Goal: Information Seeking & Learning: Learn about a topic

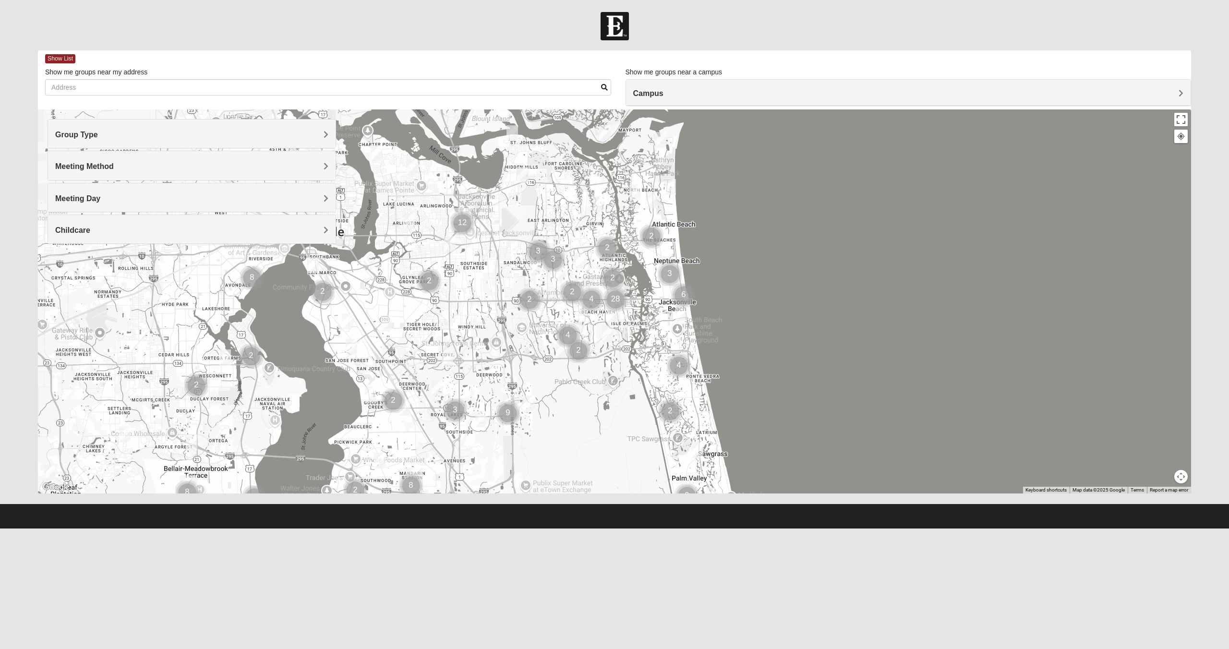
click at [98, 136] on span "Group Type" at bounding box center [76, 135] width 43 height 8
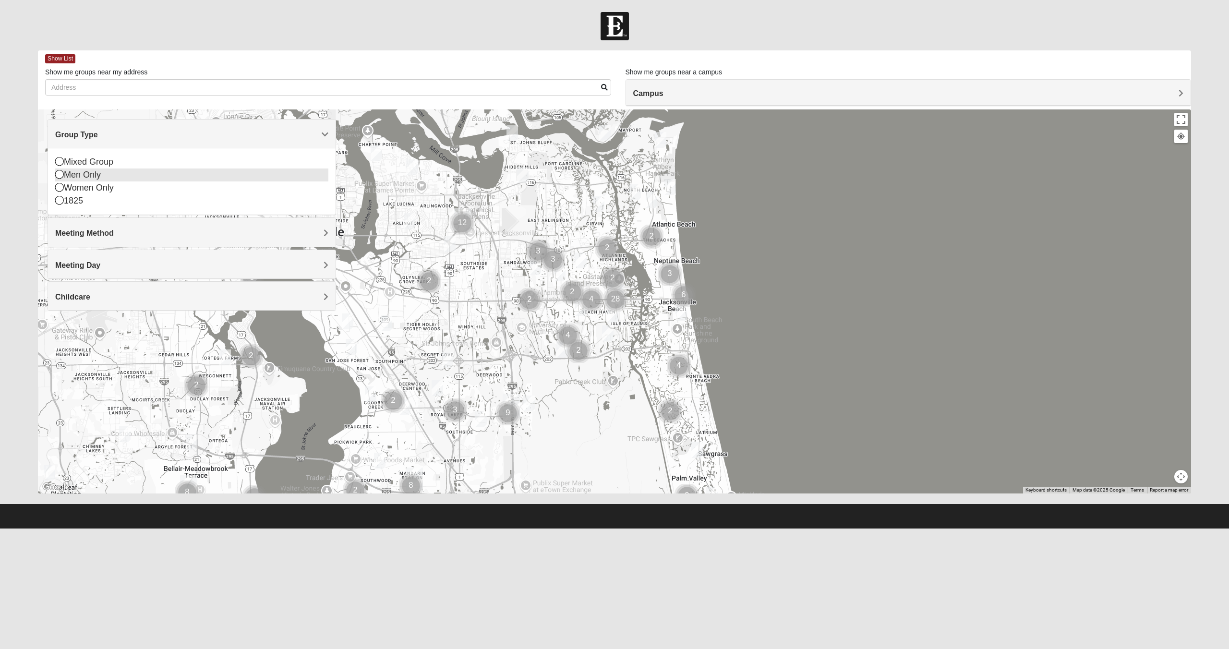
click at [57, 176] on icon at bounding box center [59, 174] width 9 height 9
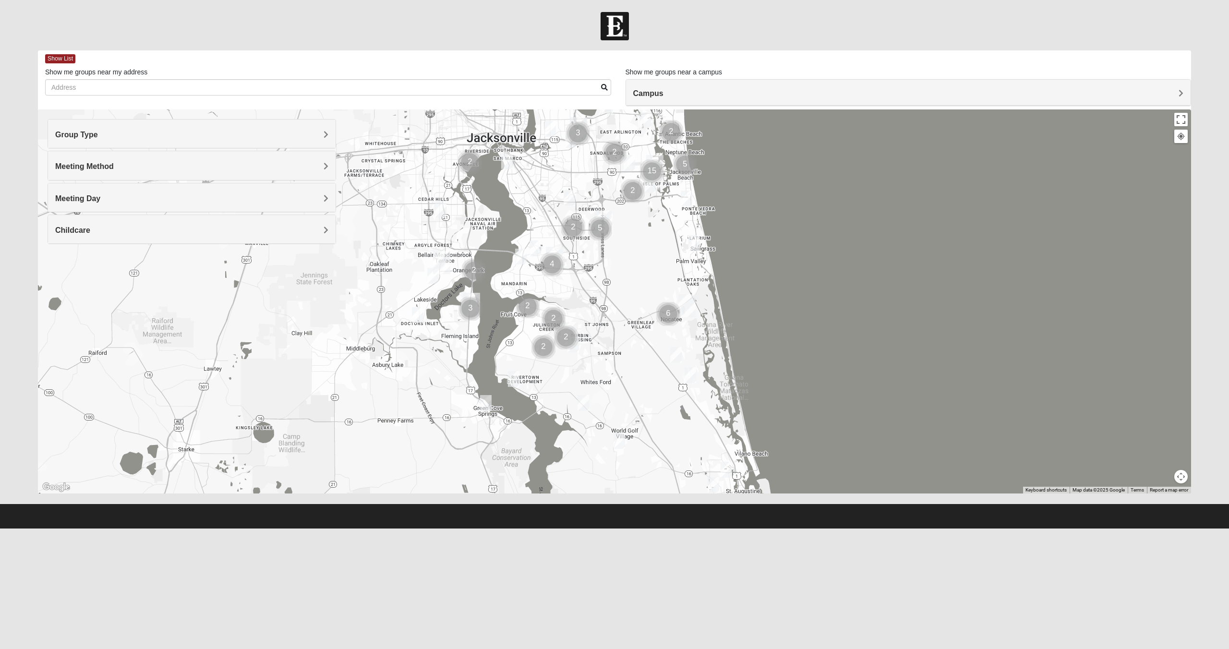
drag, startPoint x: 625, startPoint y: 361, endPoint x: 665, endPoint y: 255, distance: 113.1
click at [671, 253] on div at bounding box center [614, 301] width 1153 height 384
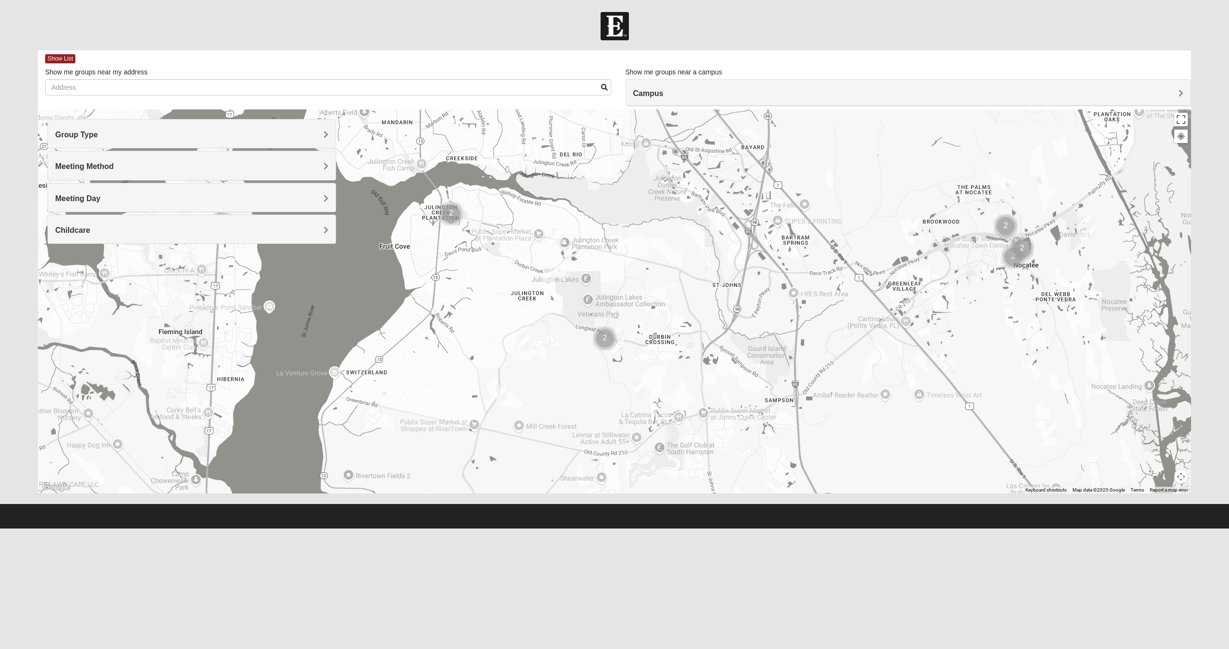
drag, startPoint x: 543, startPoint y: 315, endPoint x: 542, endPoint y: 177, distance: 138.2
click at [542, 177] on div at bounding box center [614, 301] width 1153 height 384
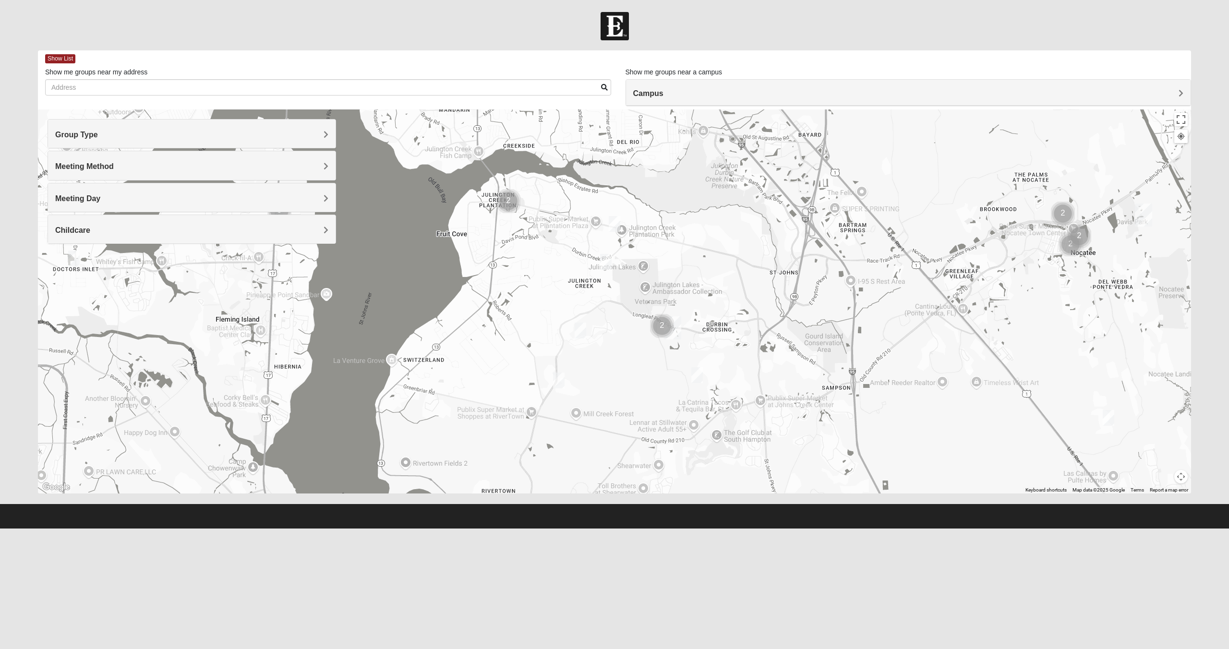
drag, startPoint x: 489, startPoint y: 266, endPoint x: 547, endPoint y: 254, distance: 59.3
click at [547, 254] on div at bounding box center [614, 301] width 1153 height 384
click at [508, 201] on img "Cluster of 2 groups" at bounding box center [508, 201] width 24 height 24
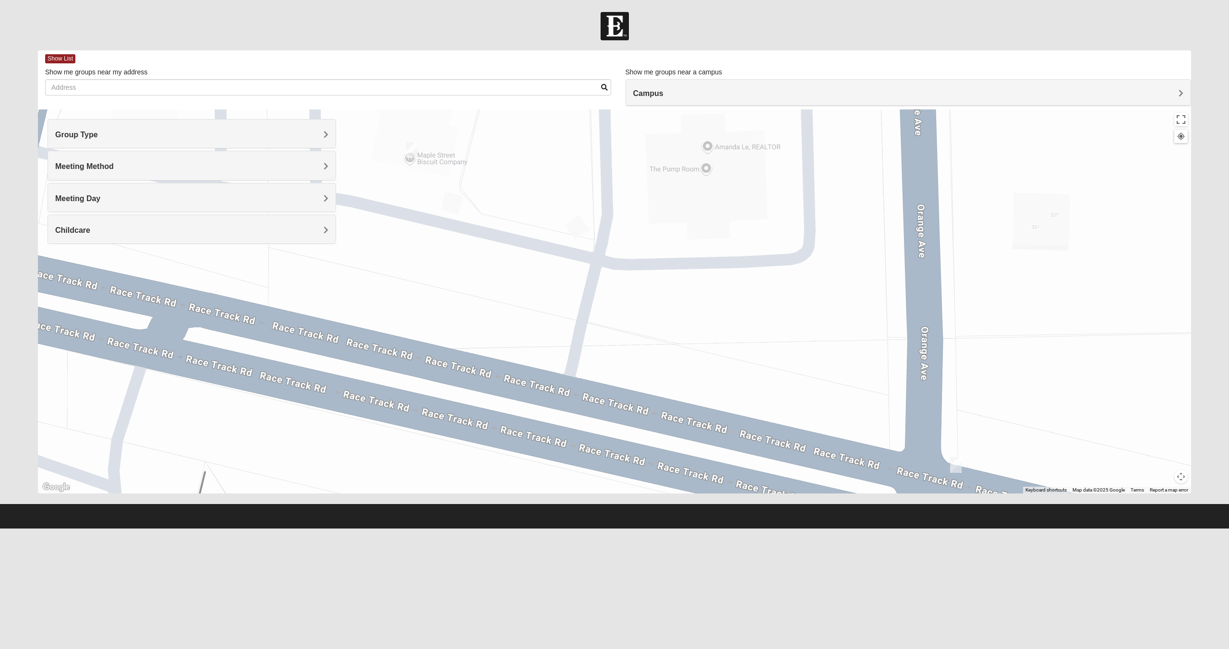
drag, startPoint x: 478, startPoint y: 203, endPoint x: 550, endPoint y: 217, distance: 74.2
click at [550, 217] on div "To navigate, press the arrow keys." at bounding box center [614, 301] width 1153 height 384
click at [415, 152] on img "Mens Hayes 32259" at bounding box center [412, 150] width 12 height 16
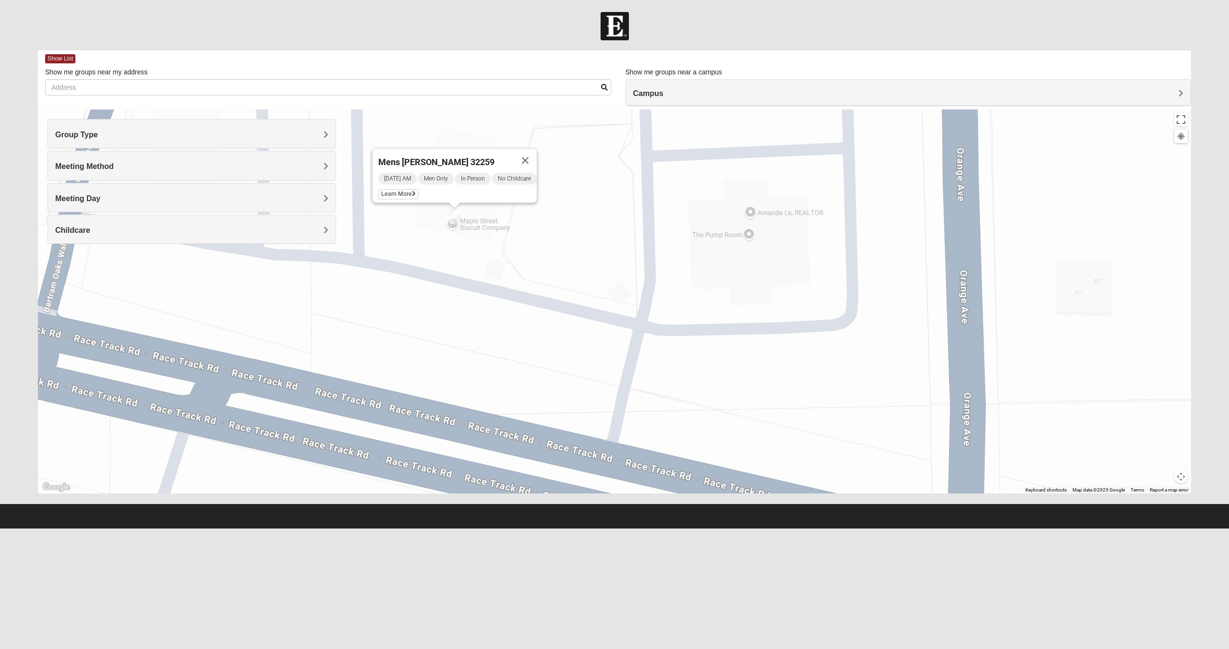
drag, startPoint x: 491, startPoint y: 220, endPoint x: 536, endPoint y: 226, distance: 44.5
click at [536, 226] on div "Mens [PERSON_NAME] 32259 [DATE] AM Men Only In Person No Childcare Learn More" at bounding box center [614, 301] width 1153 height 384
click at [531, 155] on button "Close" at bounding box center [524, 160] width 23 height 23
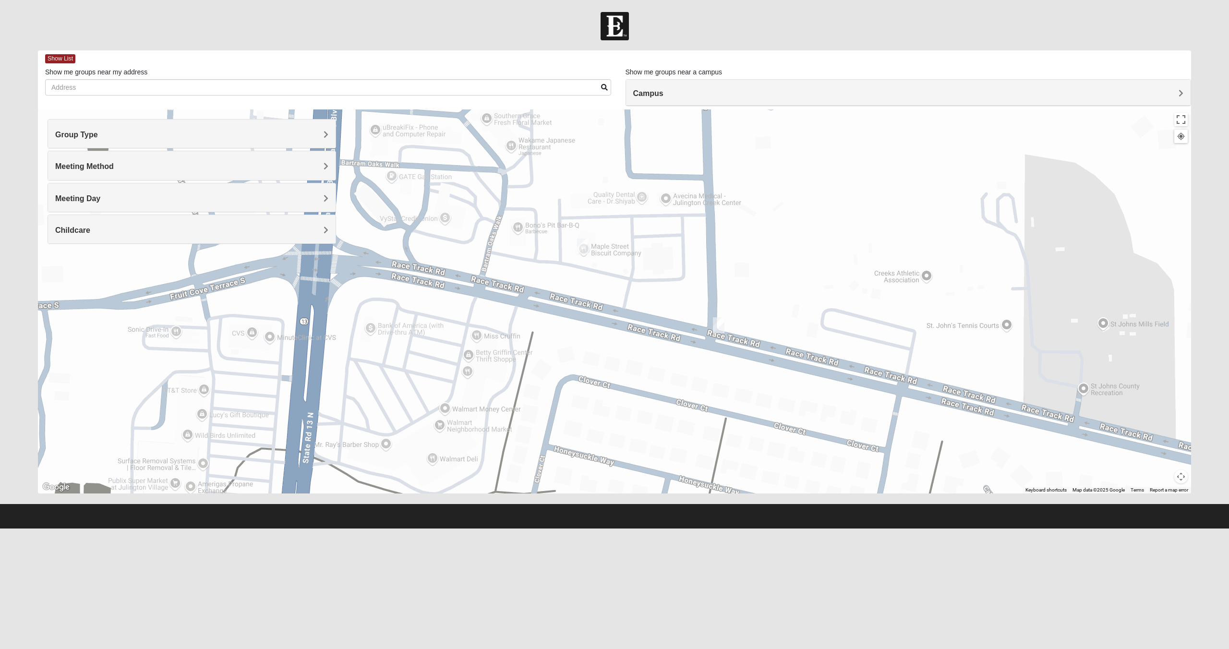
click at [719, 325] on img "Mens Goehring, Kauffman 32259" at bounding box center [719, 325] width 12 height 16
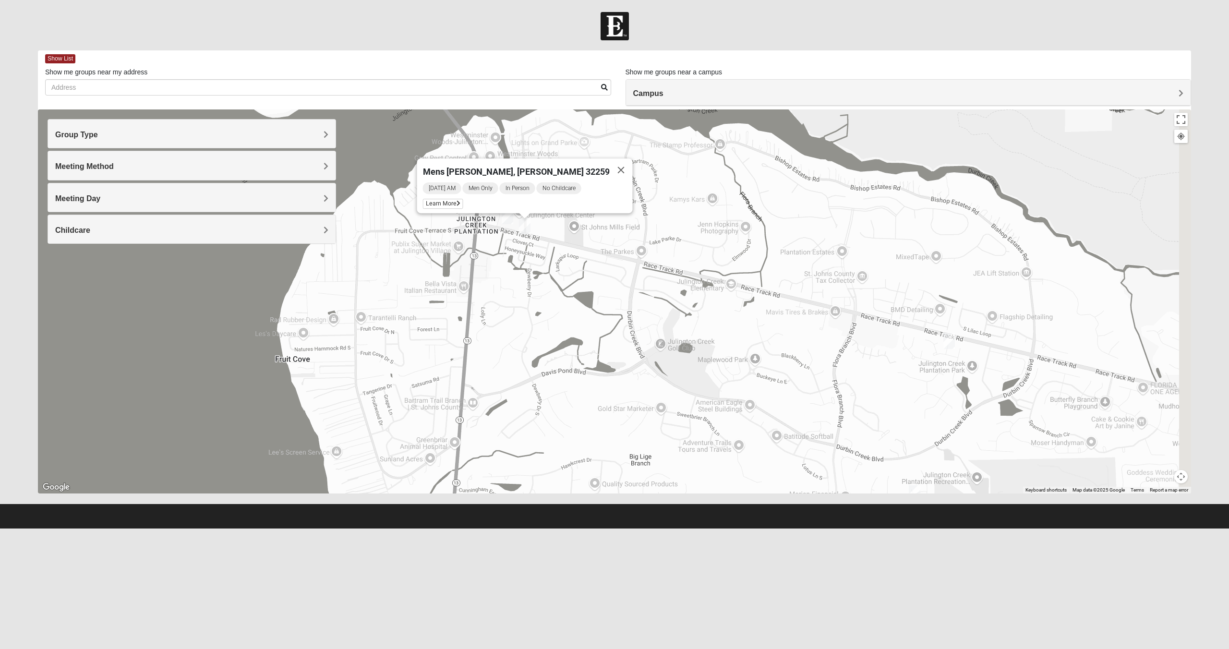
drag, startPoint x: 800, startPoint y: 383, endPoint x: 506, endPoint y: 260, distance: 318.8
click at [510, 263] on div "Mens [PERSON_NAME], [PERSON_NAME] 32259 [DATE] AM Men Only In Person No Childca…" at bounding box center [614, 301] width 1153 height 384
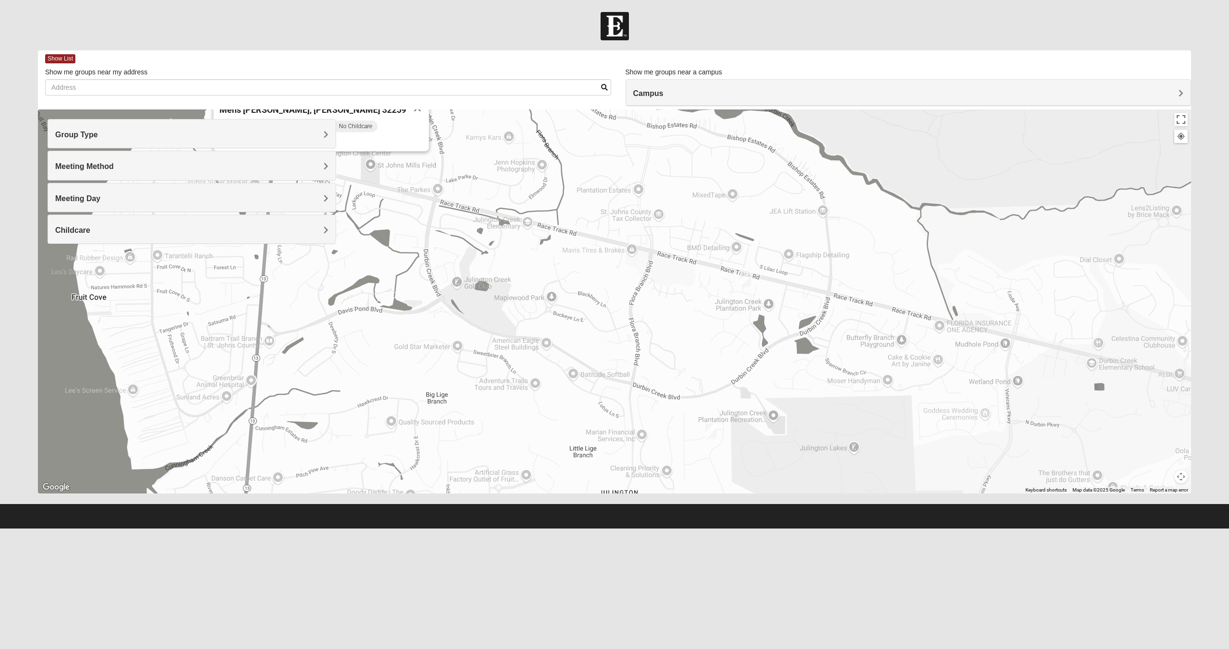
click at [746, 280] on img "Mens Kinnaman/Gerville-Reache 32259" at bounding box center [746, 279] width 12 height 16
click at [714, 431] on img "Mens Mathai 32259" at bounding box center [711, 431] width 12 height 16
click at [656, 405] on span "Learn More" at bounding box center [655, 410] width 40 height 10
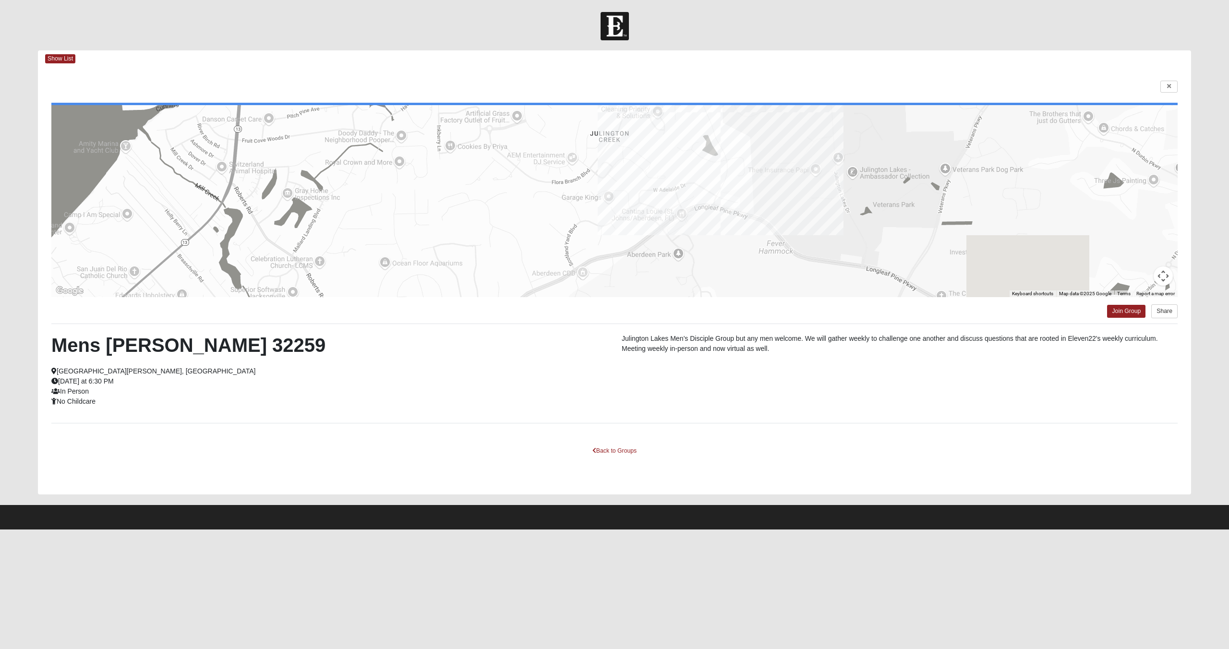
drag, startPoint x: 902, startPoint y: 261, endPoint x: 890, endPoint y: 89, distance: 172.3
click at [890, 89] on div "← Move left → Move right ↑ Move up ↓ Move down + Zoom in - Zoom out Home Jump l…" at bounding box center [614, 280] width 1153 height 427
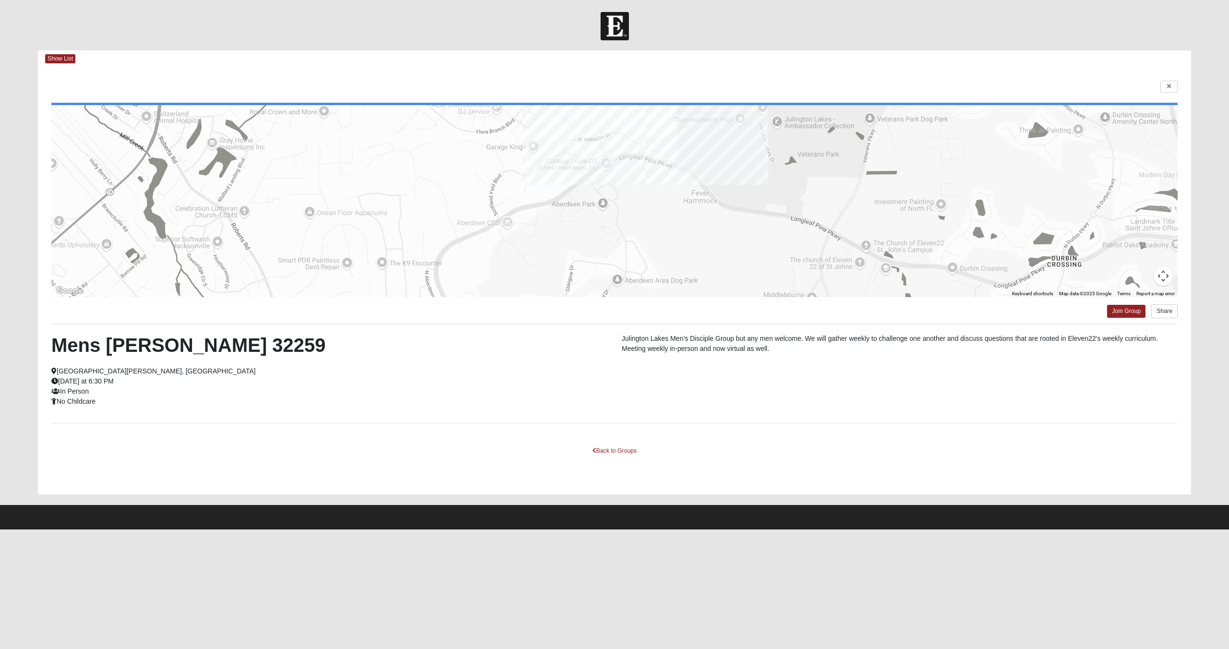
drag, startPoint x: 800, startPoint y: 233, endPoint x: 728, endPoint y: 206, distance: 77.5
click at [728, 206] on div at bounding box center [614, 201] width 1126 height 192
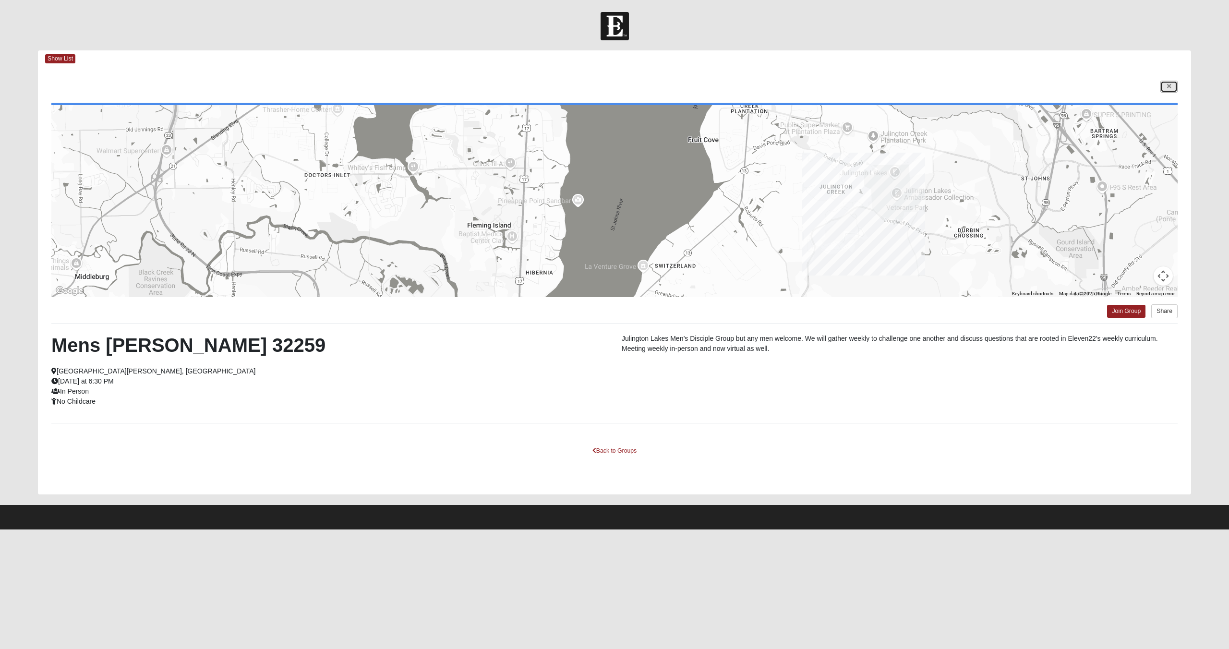
click at [1171, 86] on link at bounding box center [1168, 87] width 17 height 12
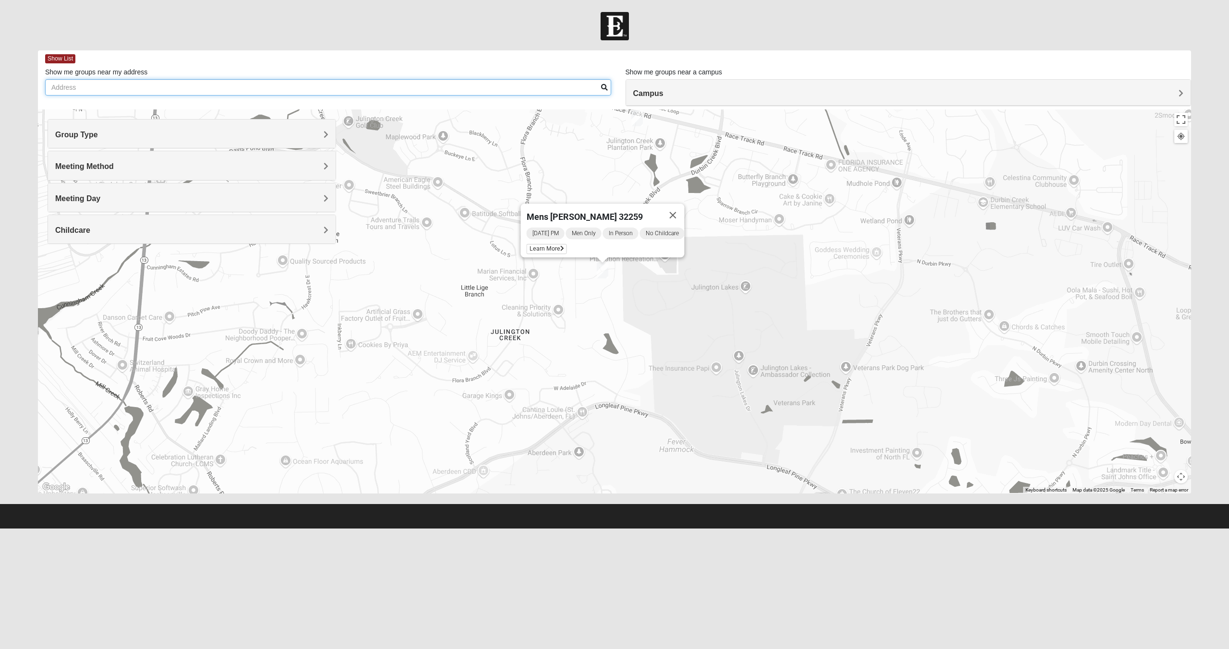
drag, startPoint x: 640, startPoint y: 263, endPoint x: 509, endPoint y: 87, distance: 218.8
click at [509, 87] on div "Show List Loading Groups Keywords Filter Additional Filters Campus [GEOGRAPHIC_…" at bounding box center [614, 271] width 1153 height 443
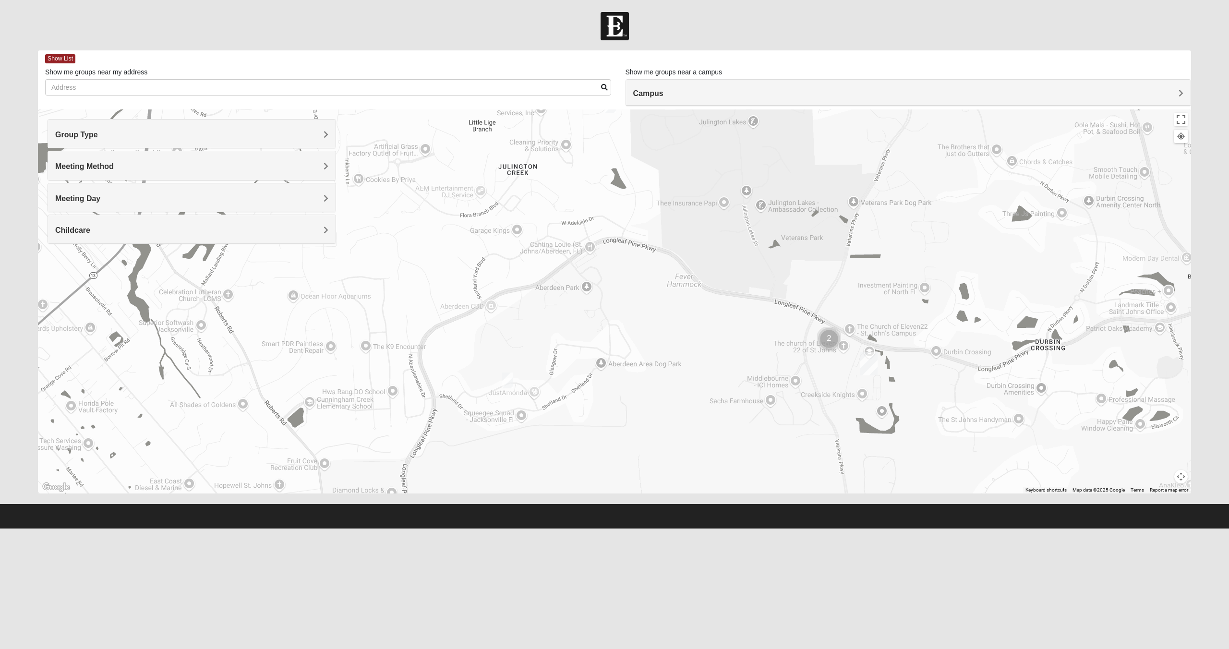
drag, startPoint x: 508, startPoint y: 358, endPoint x: 542, endPoint y: 212, distance: 149.7
click at [542, 212] on div "Mens [PERSON_NAME] 32259 [DATE] PM Men Only In Person No Childcare Learn More" at bounding box center [614, 301] width 1153 height 384
click at [506, 379] on img "Mens Clark 32259" at bounding box center [507, 380] width 12 height 16
click at [509, 378] on img "Mens Clark 32259" at bounding box center [507, 380] width 12 height 16
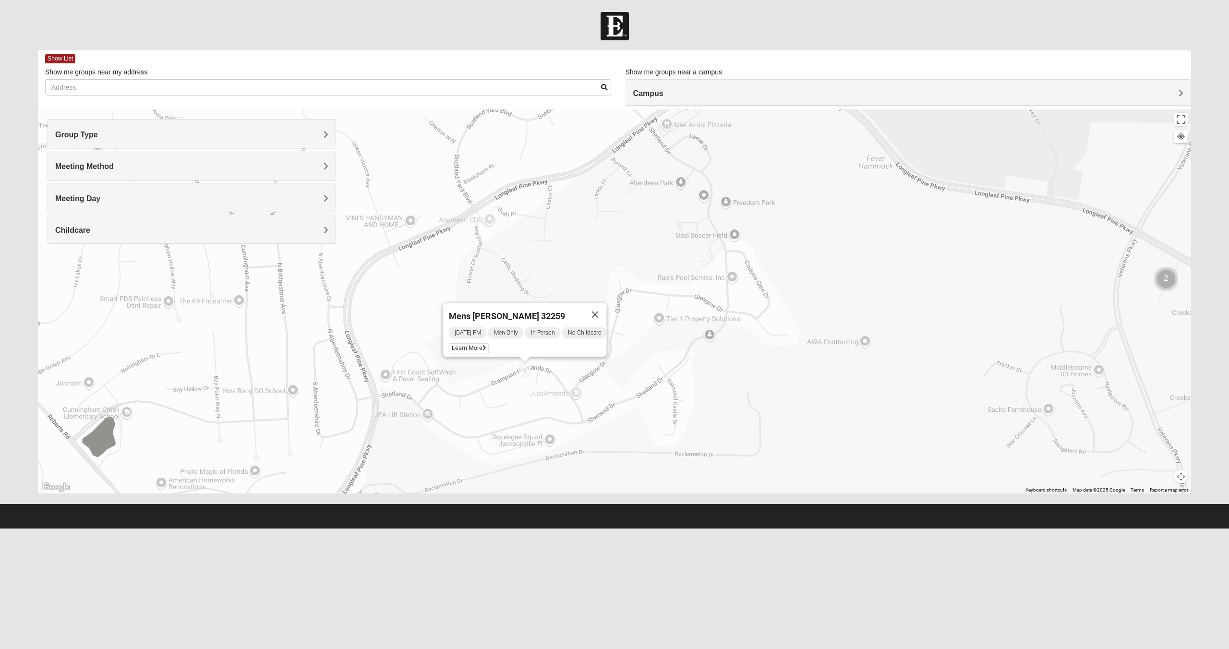
drag, startPoint x: 511, startPoint y: 418, endPoint x: 532, endPoint y: 391, distance: 34.5
click at [532, 391] on div "Mens [PERSON_NAME] 32259 [DATE] PM Men Only In Person No Childcare Learn More" at bounding box center [614, 301] width 1153 height 384
click at [464, 343] on span "Learn More" at bounding box center [469, 348] width 40 height 10
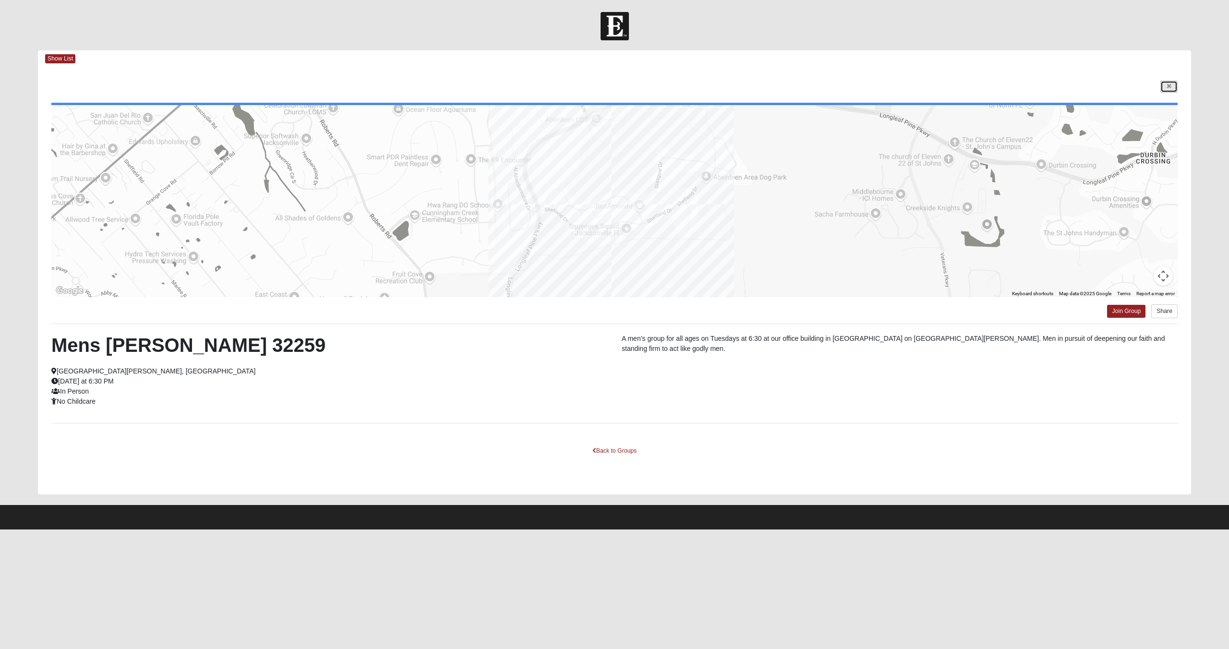
click at [1163, 85] on link at bounding box center [1168, 87] width 17 height 12
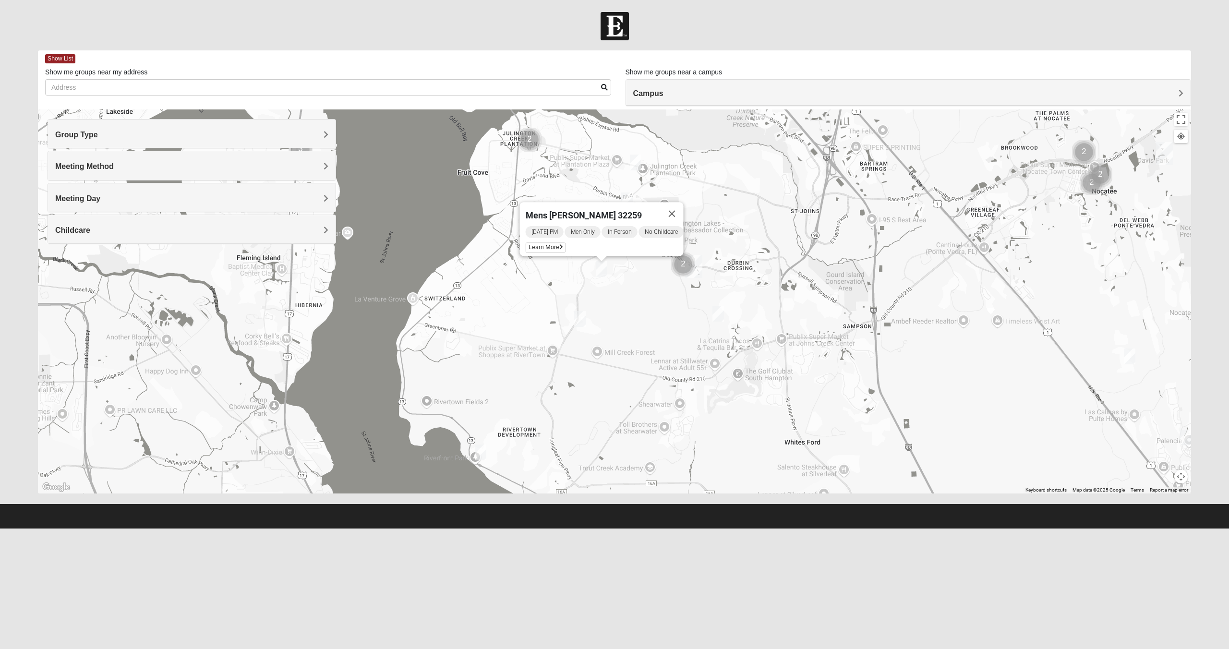
drag, startPoint x: 673, startPoint y: 382, endPoint x: 651, endPoint y: 229, distance: 155.1
click at [651, 229] on div "Mens [PERSON_NAME] 32259 [DATE] PM Men Only In Person No Childcare Learn More" at bounding box center [614, 301] width 1153 height 384
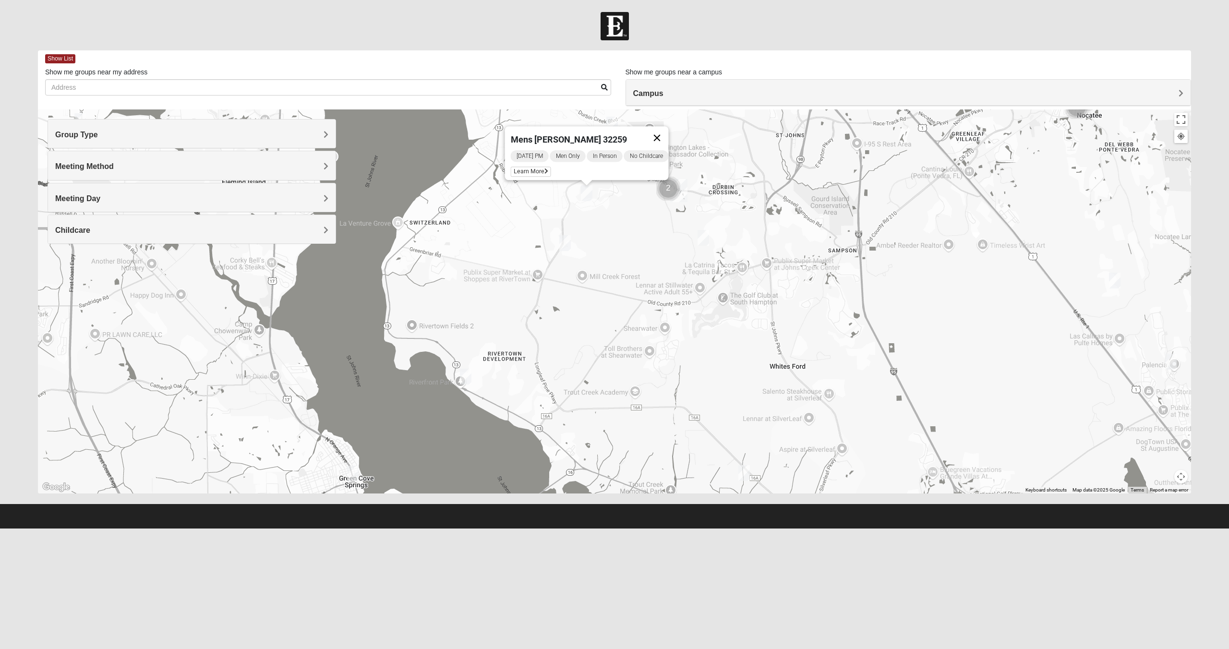
click at [664, 132] on button "Close" at bounding box center [656, 137] width 23 height 23
click at [294, 167] on h4 "Meeting Method" at bounding box center [191, 166] width 273 height 9
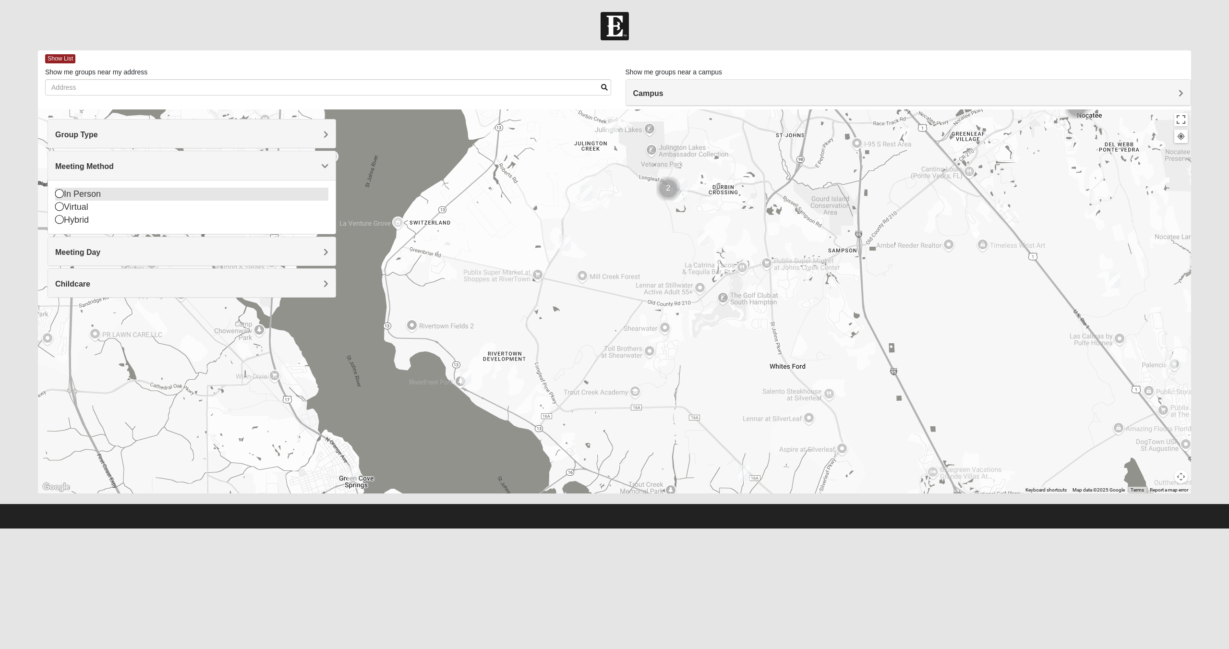
click at [111, 199] on div "In Person" at bounding box center [191, 194] width 273 height 13
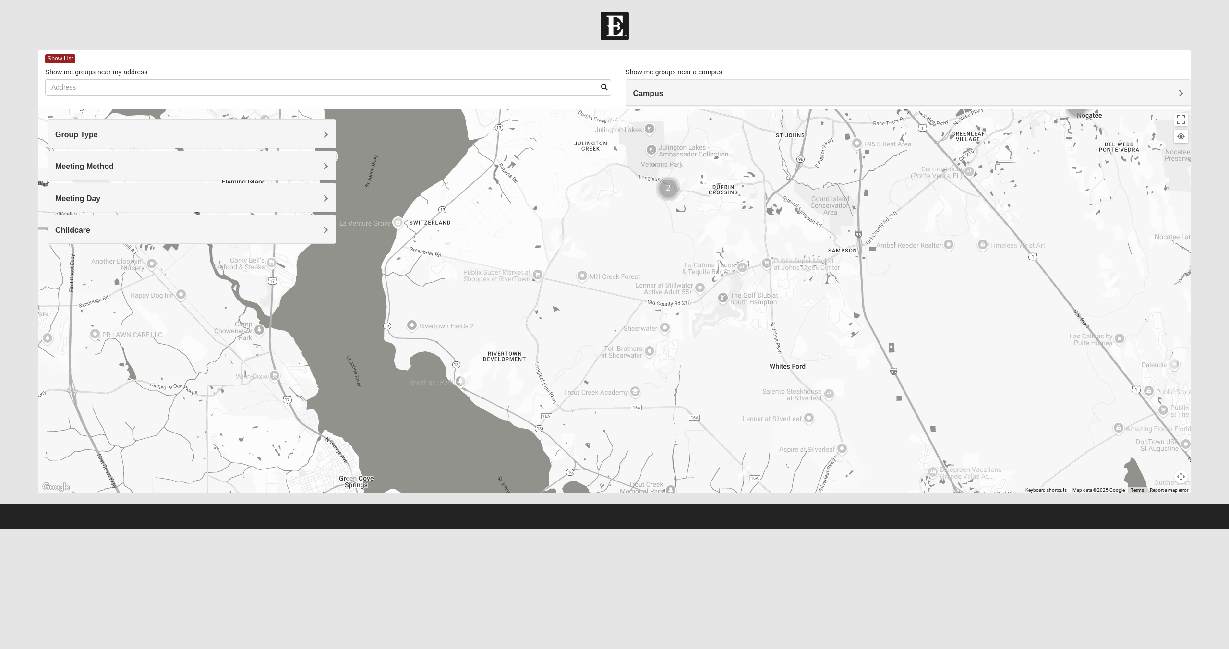
click at [318, 226] on h4 "Childcare" at bounding box center [191, 230] width 273 height 9
click at [182, 266] on div "No" at bounding box center [191, 270] width 273 height 13
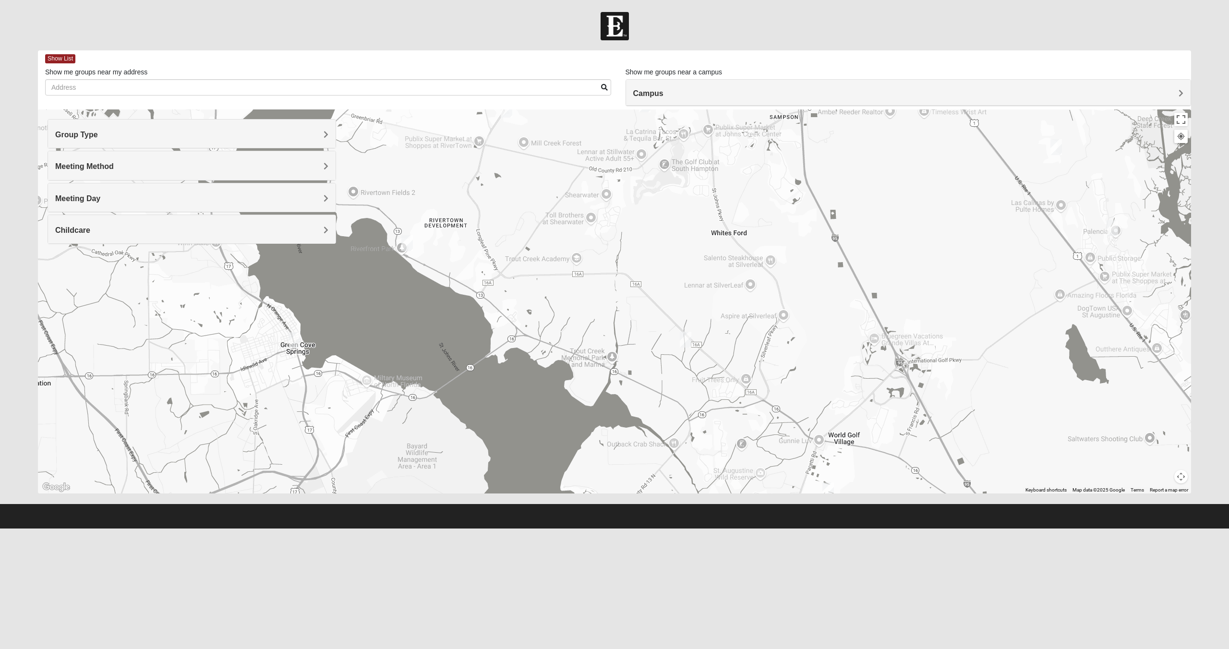
drag, startPoint x: 523, startPoint y: 346, endPoint x: 465, endPoint y: 211, distance: 147.0
click at [465, 211] on div at bounding box center [614, 301] width 1153 height 384
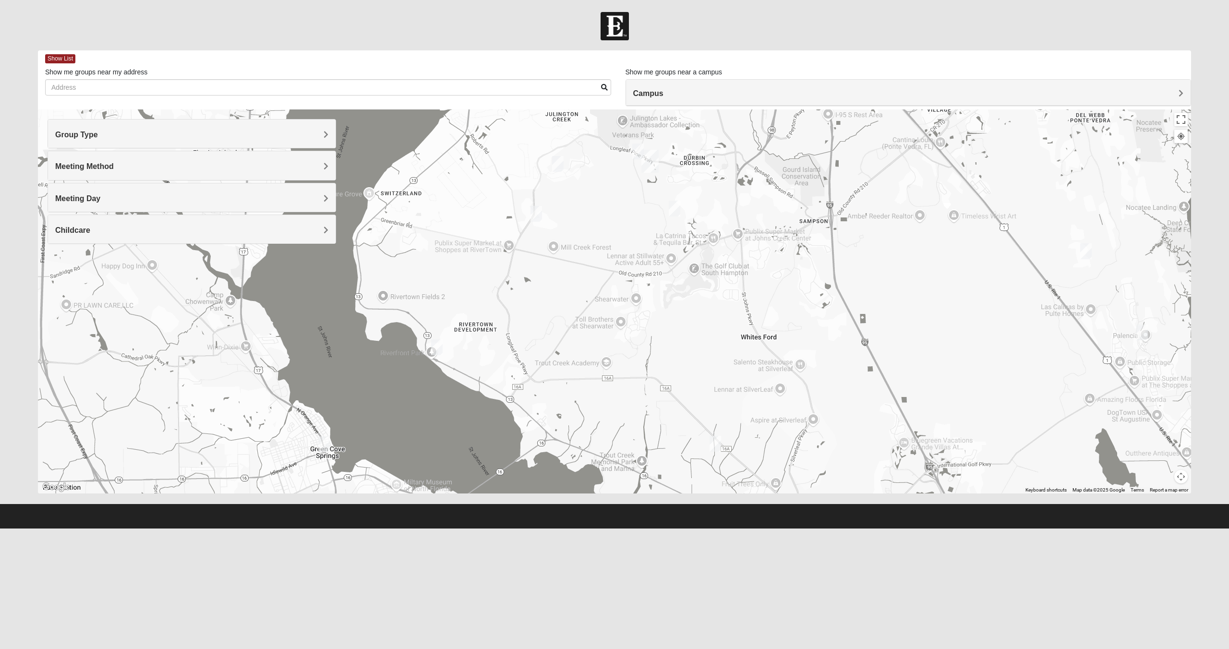
drag, startPoint x: 631, startPoint y: 255, endPoint x: 661, endPoint y: 365, distance: 114.0
click at [661, 365] on div at bounding box center [614, 301] width 1153 height 384
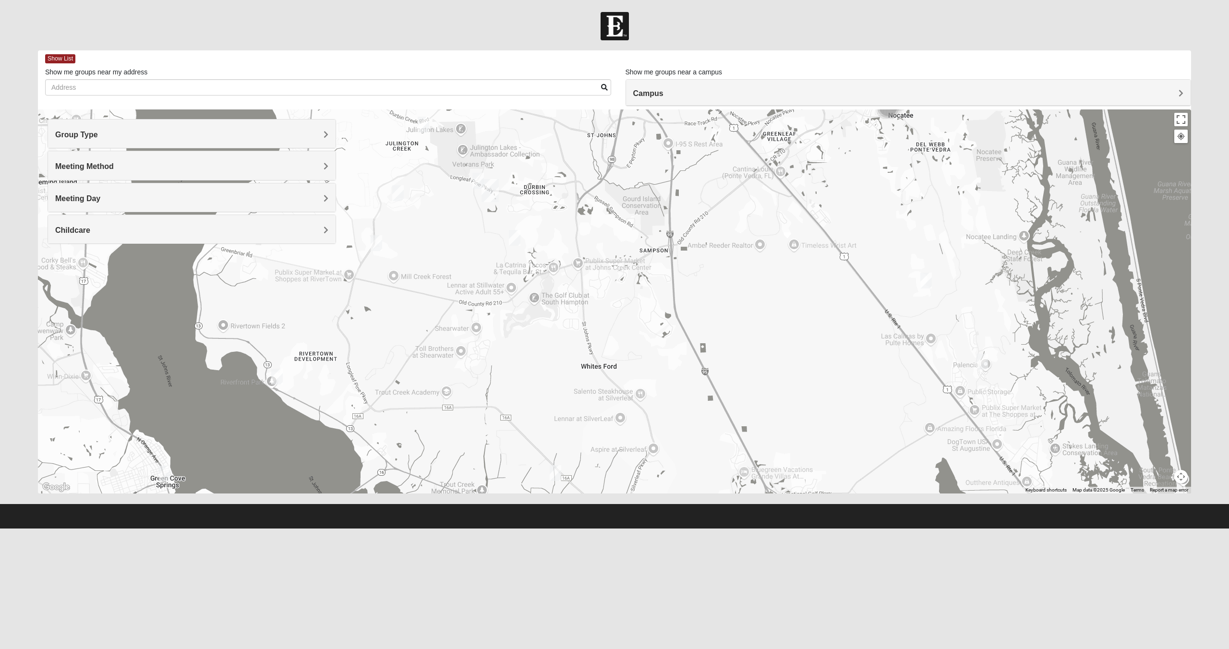
drag, startPoint x: 845, startPoint y: 274, endPoint x: 688, endPoint y: 299, distance: 158.5
click at [688, 299] on div at bounding box center [614, 301] width 1153 height 384
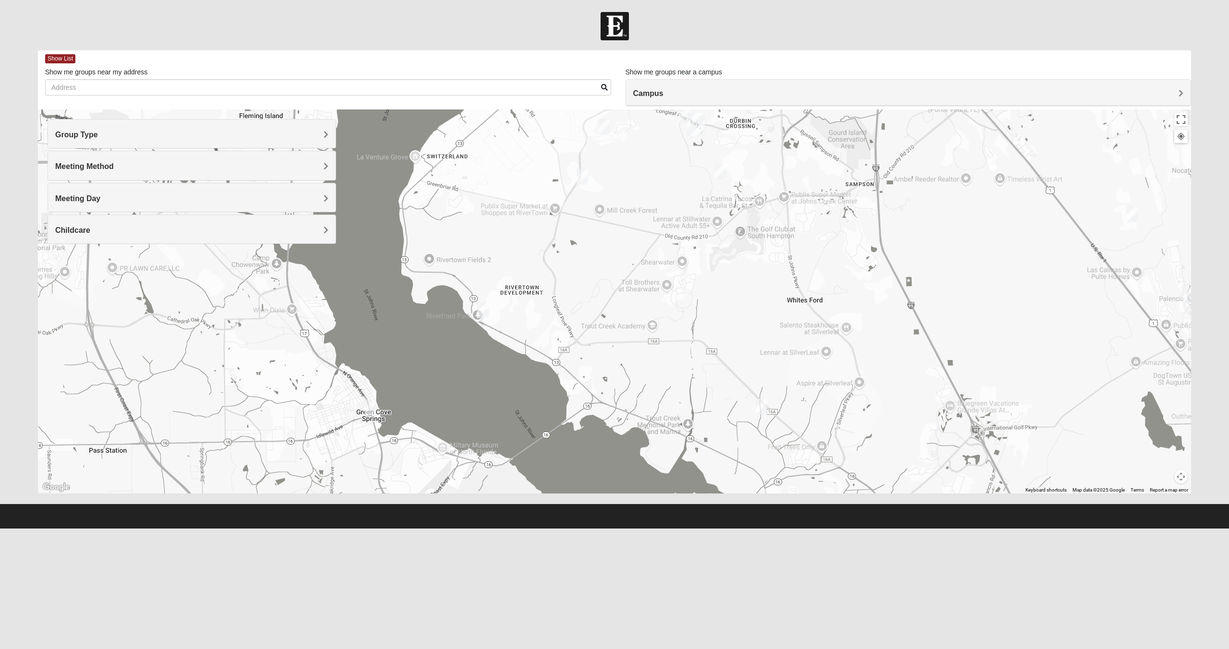
drag, startPoint x: 644, startPoint y: 304, endPoint x: 851, endPoint y: 237, distance: 218.2
click at [851, 237] on div at bounding box center [614, 301] width 1153 height 384
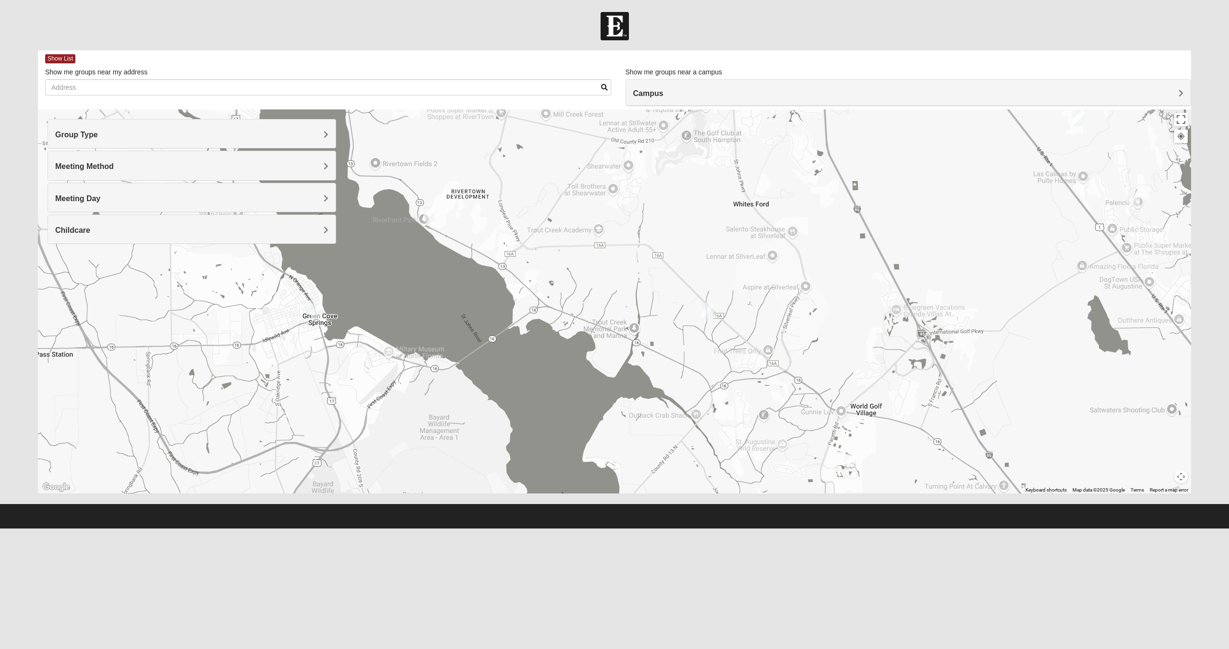
drag, startPoint x: 720, startPoint y: 350, endPoint x: 659, endPoint y: 244, distance: 122.3
click at [660, 244] on div at bounding box center [614, 301] width 1153 height 384
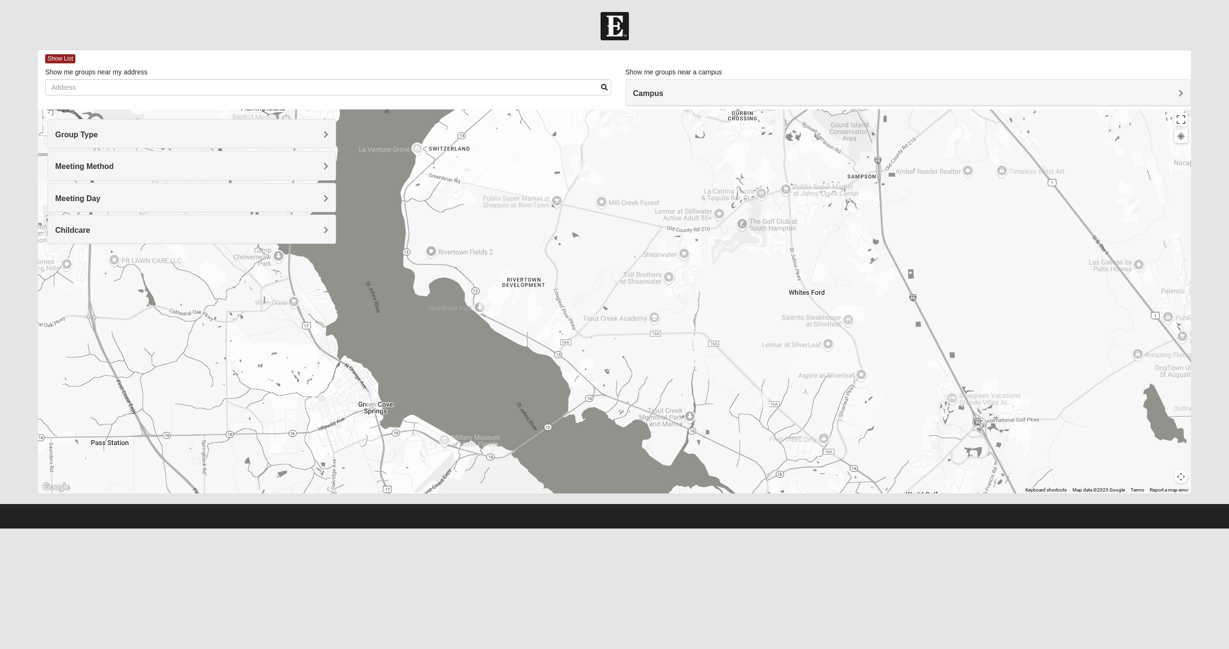
drag, startPoint x: 680, startPoint y: 216, endPoint x: 741, endPoint y: 318, distance: 119.1
click at [741, 318] on div at bounding box center [614, 301] width 1153 height 384
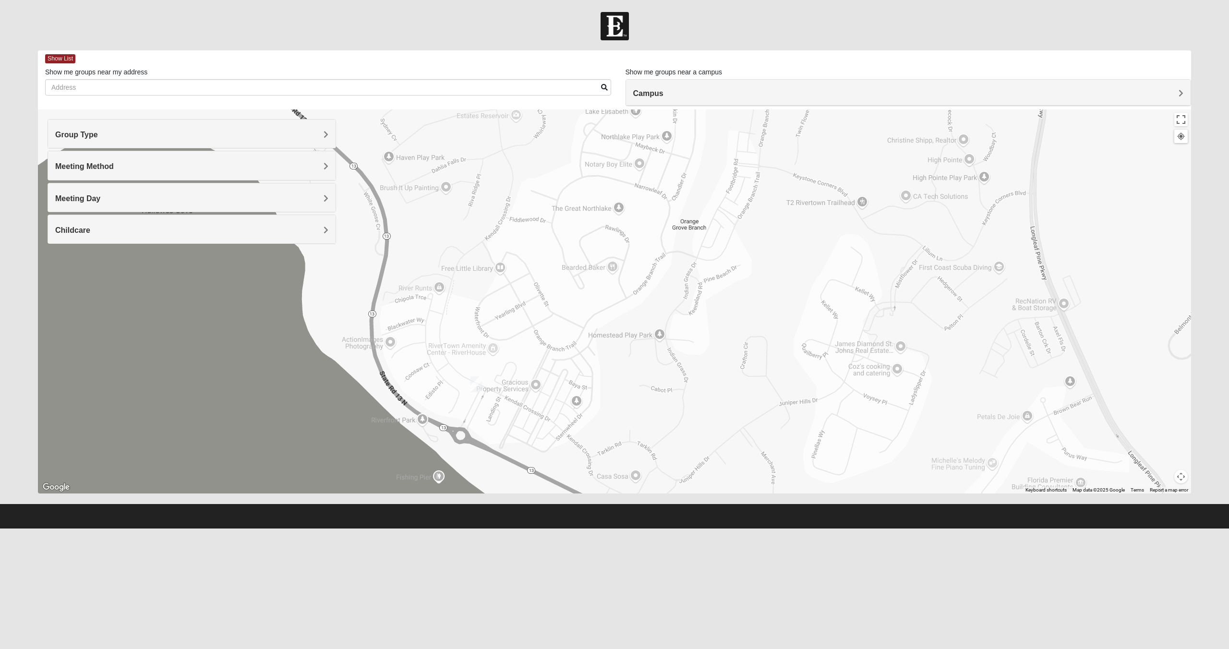
click at [479, 384] on img "Mens Contreras 32259" at bounding box center [476, 384] width 12 height 16
click at [413, 358] on span "Learn More" at bounding box center [420, 363] width 40 height 10
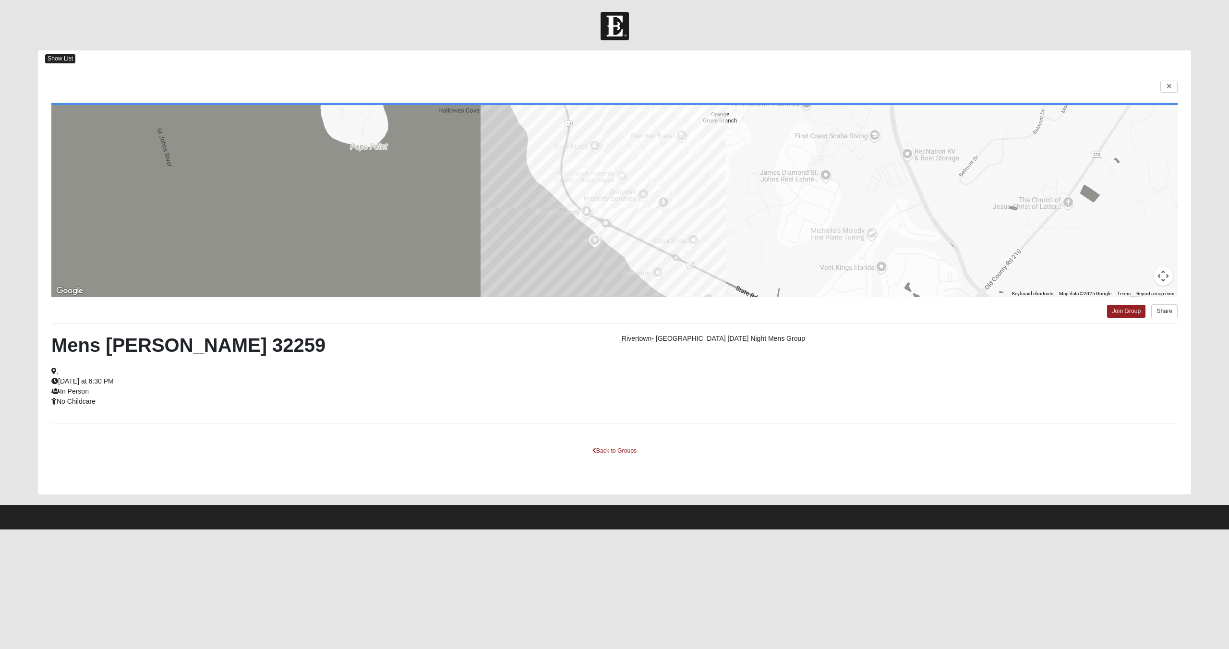
click at [65, 60] on span "Show List" at bounding box center [60, 58] width 30 height 9
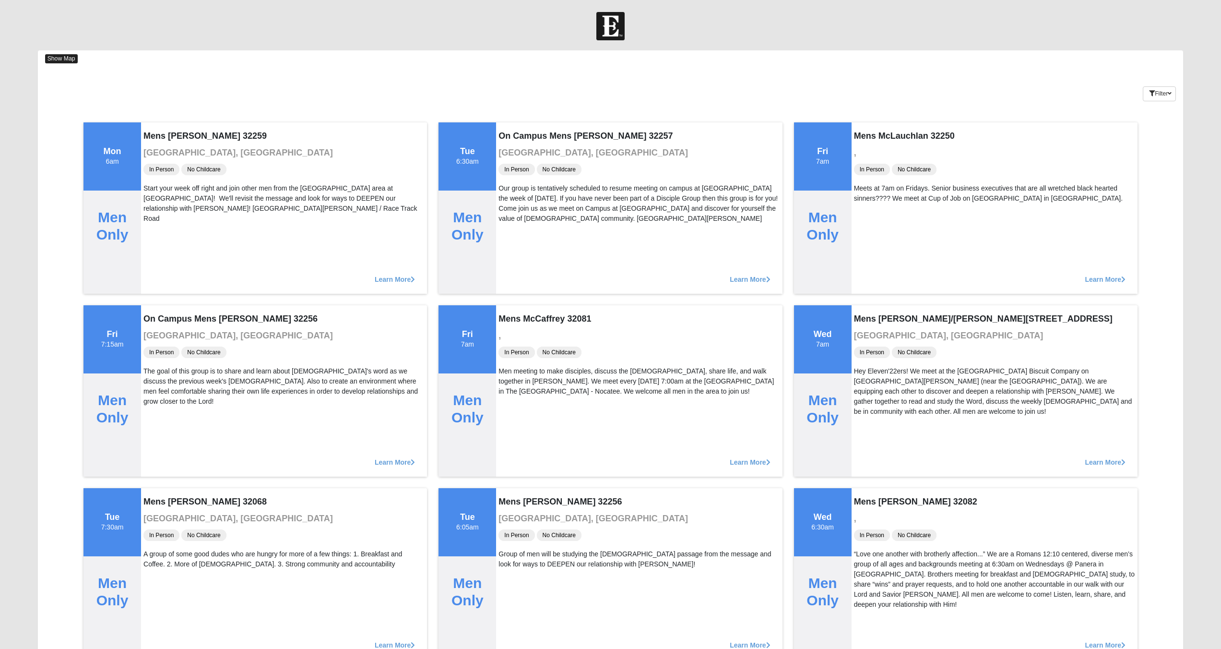
click at [64, 59] on span "Show Map" at bounding box center [61, 58] width 33 height 9
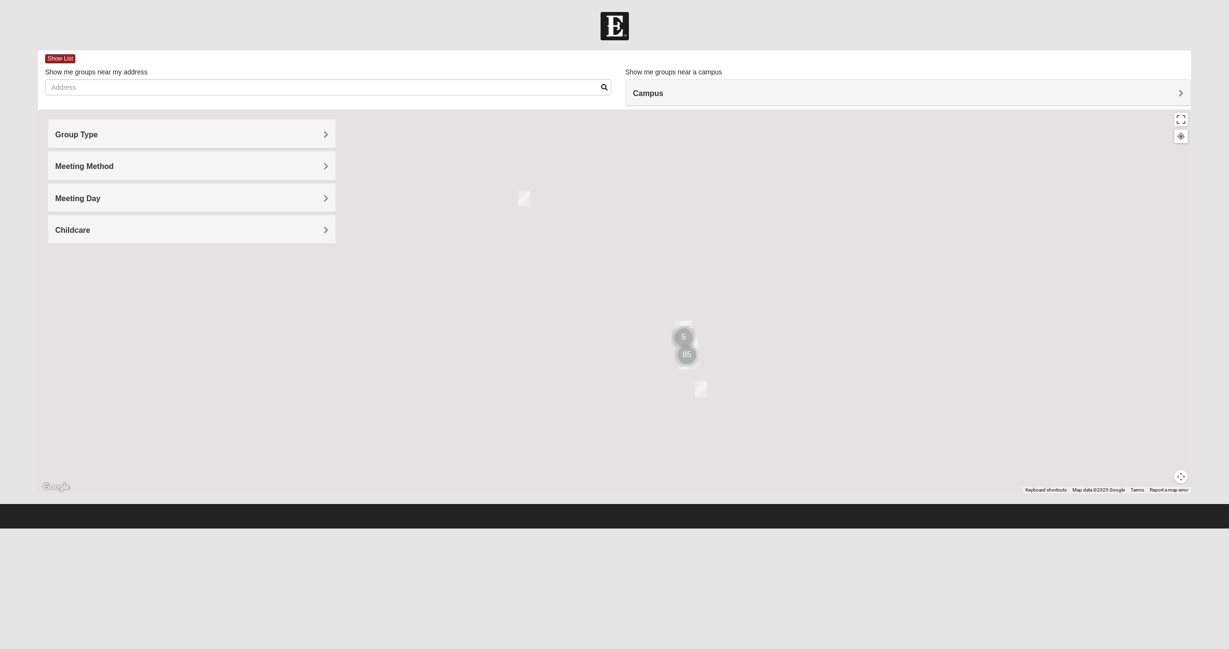
click at [293, 139] on h4 "Group Type" at bounding box center [191, 134] width 273 height 9
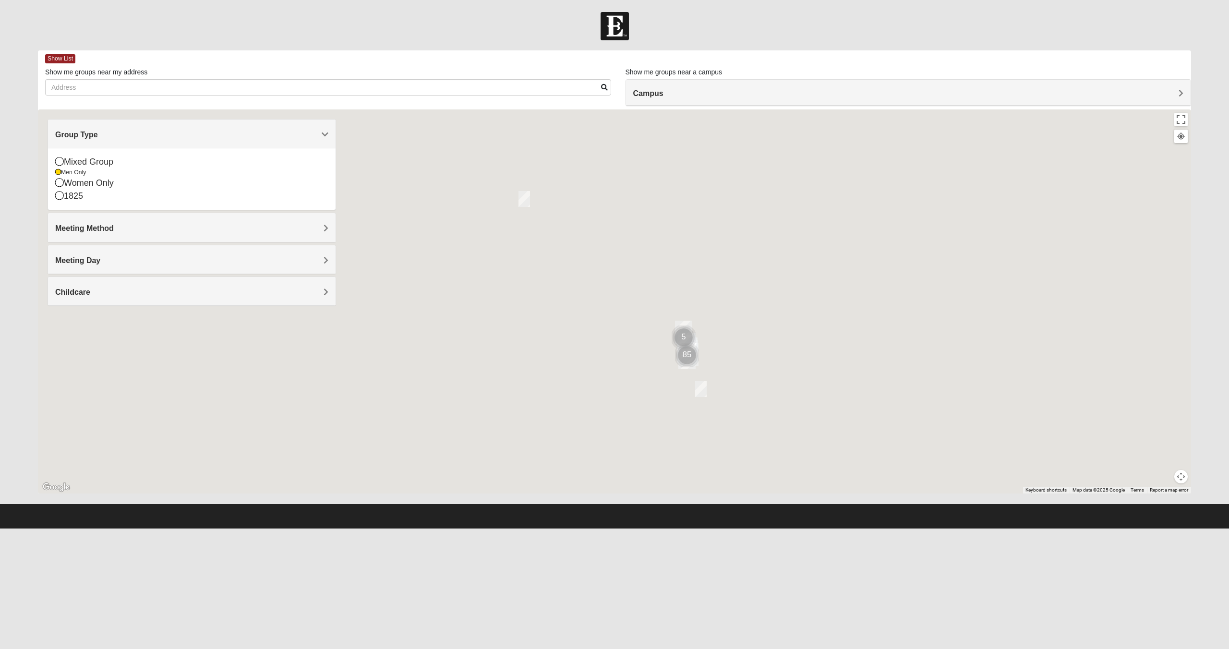
click at [317, 231] on h4 "Meeting Method" at bounding box center [191, 228] width 273 height 9
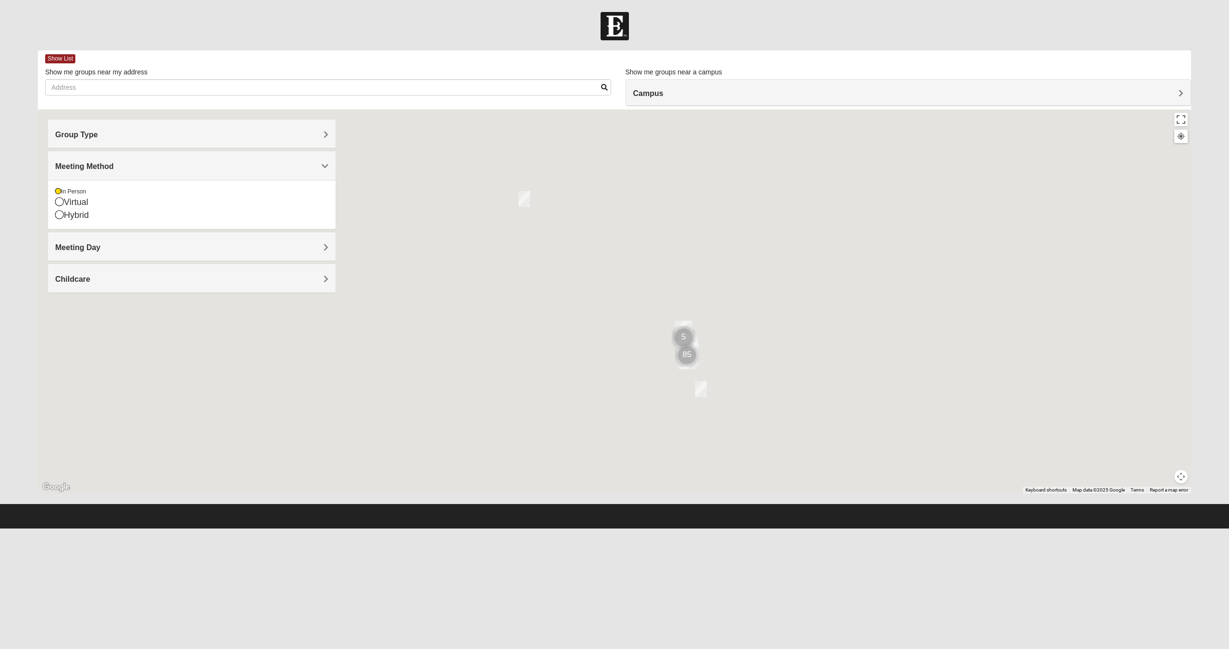
click at [245, 252] on div "Meeting Day" at bounding box center [191, 246] width 287 height 28
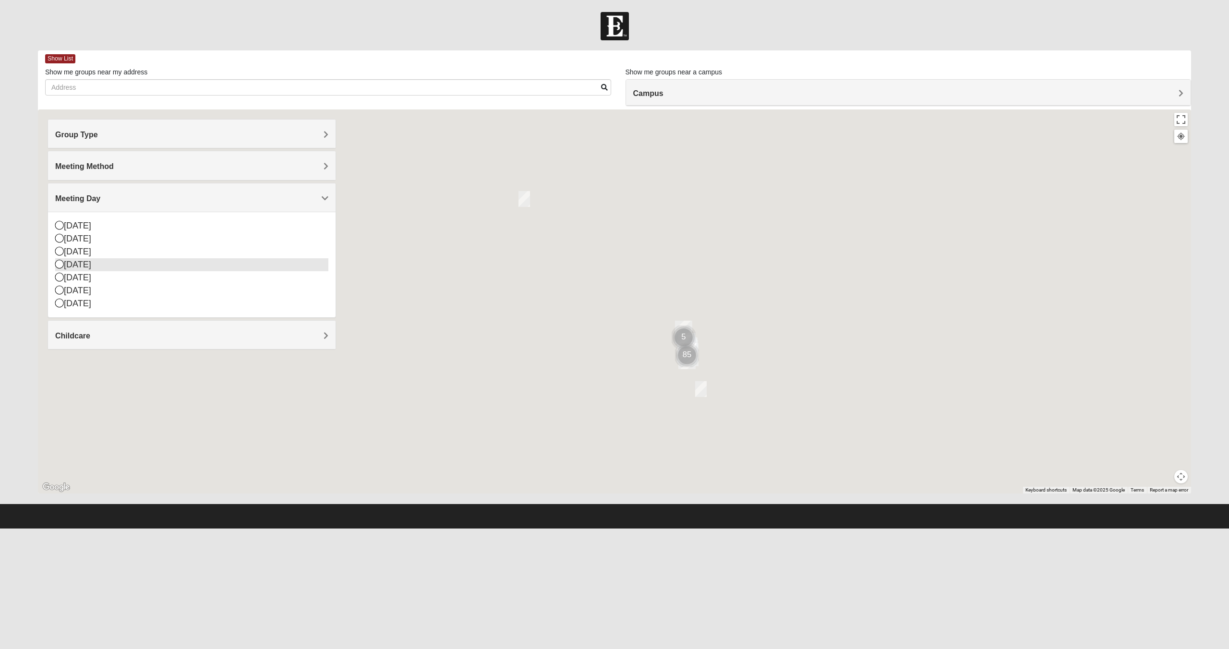
click at [254, 263] on div "[DATE]" at bounding box center [191, 264] width 273 height 13
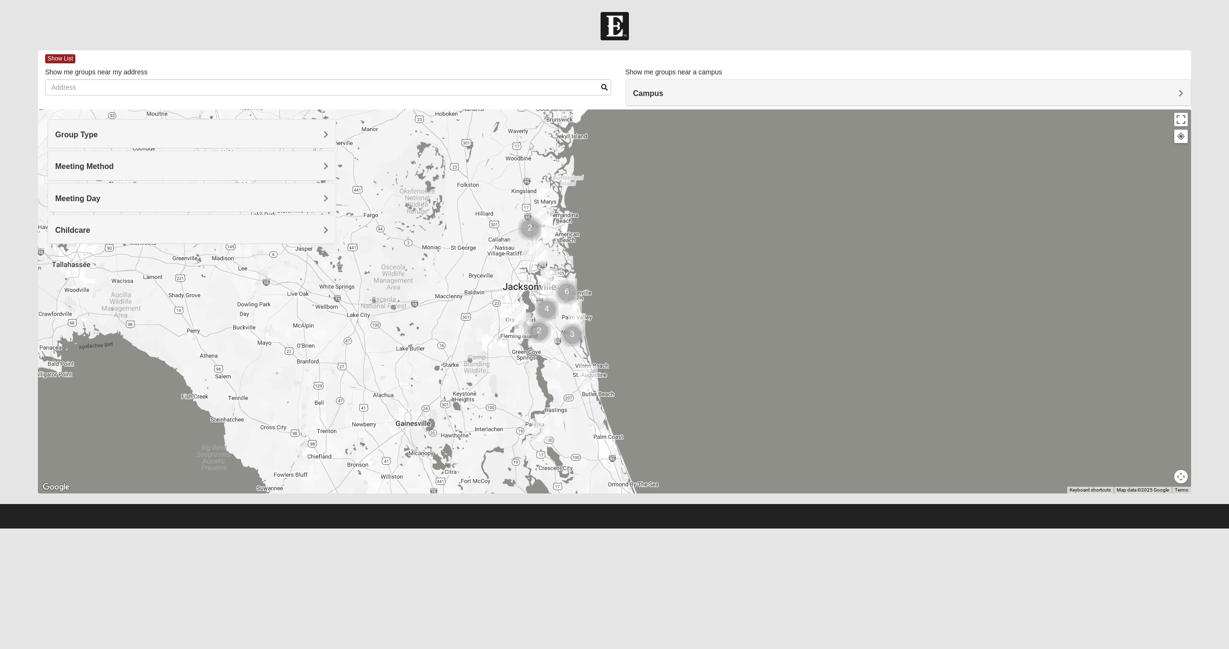
drag, startPoint x: 476, startPoint y: 315, endPoint x: 897, endPoint y: 250, distance: 425.9
click at [896, 251] on div at bounding box center [614, 301] width 1153 height 384
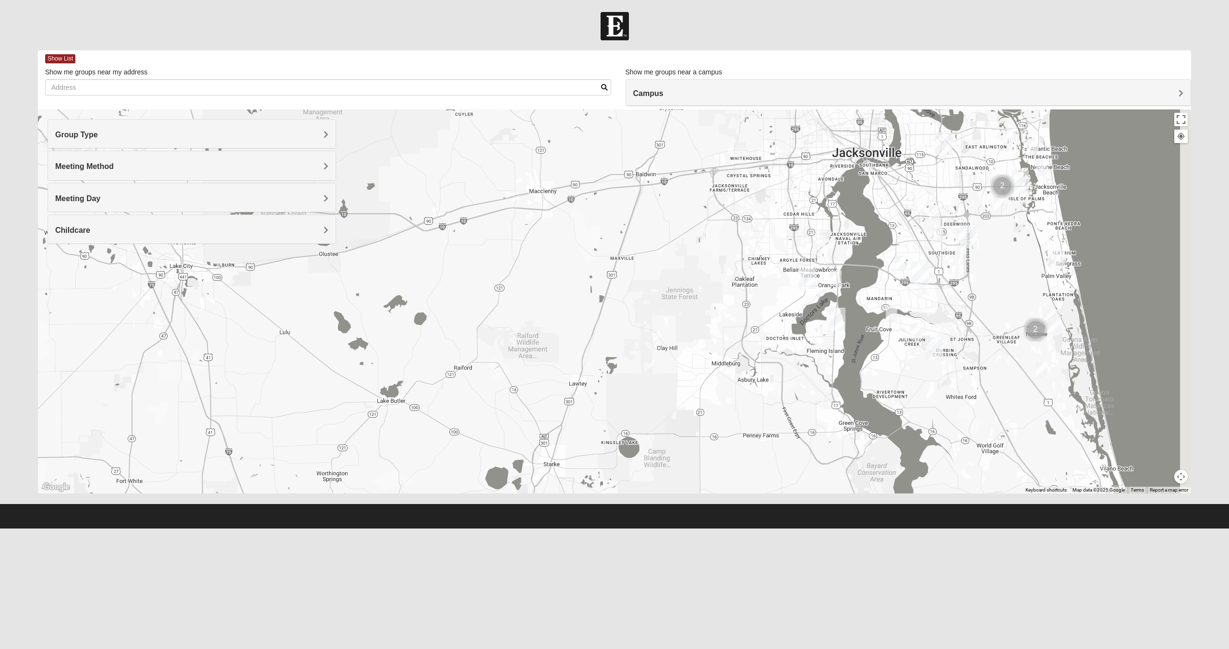
drag, startPoint x: 735, startPoint y: 295, endPoint x: 554, endPoint y: 299, distance: 181.0
click at [554, 299] on div at bounding box center [614, 301] width 1153 height 384
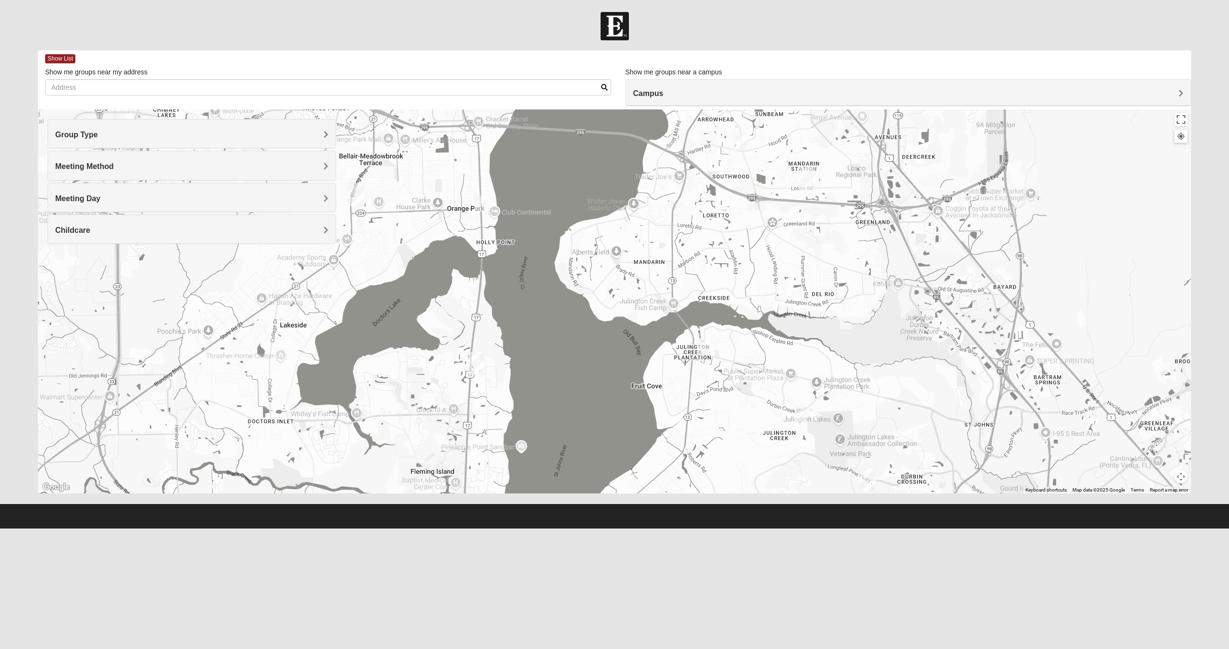
drag, startPoint x: 913, startPoint y: 256, endPoint x: 624, endPoint y: 322, distance: 296.9
click at [626, 322] on div at bounding box center [614, 301] width 1153 height 384
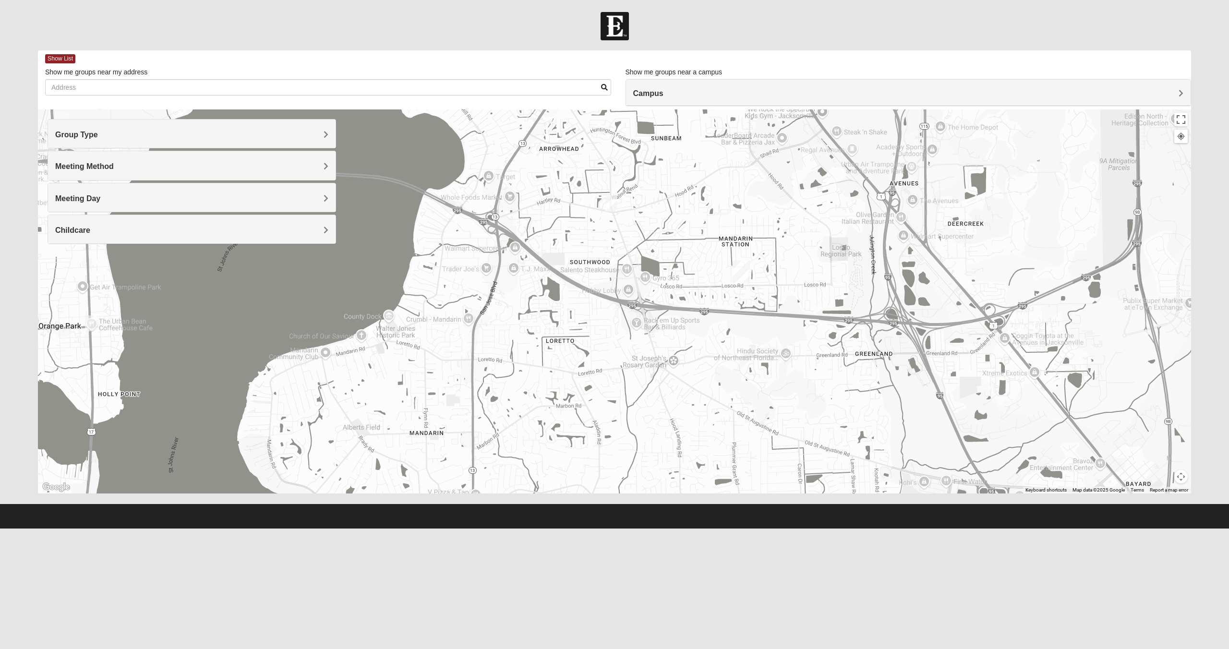
drag, startPoint x: 666, startPoint y: 239, endPoint x: 677, endPoint y: 373, distance: 133.9
click at [677, 373] on div at bounding box center [614, 301] width 1153 height 384
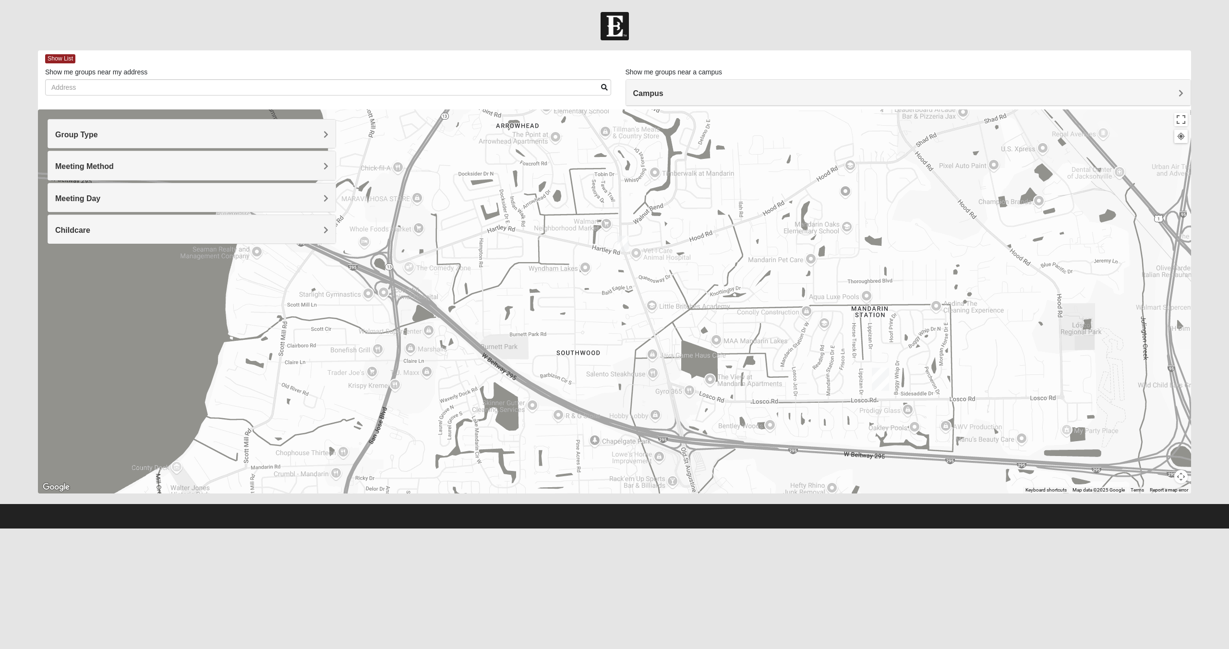
drag, startPoint x: 653, startPoint y: 219, endPoint x: 572, endPoint y: 225, distance: 81.3
click at [572, 226] on div at bounding box center [614, 301] width 1153 height 384
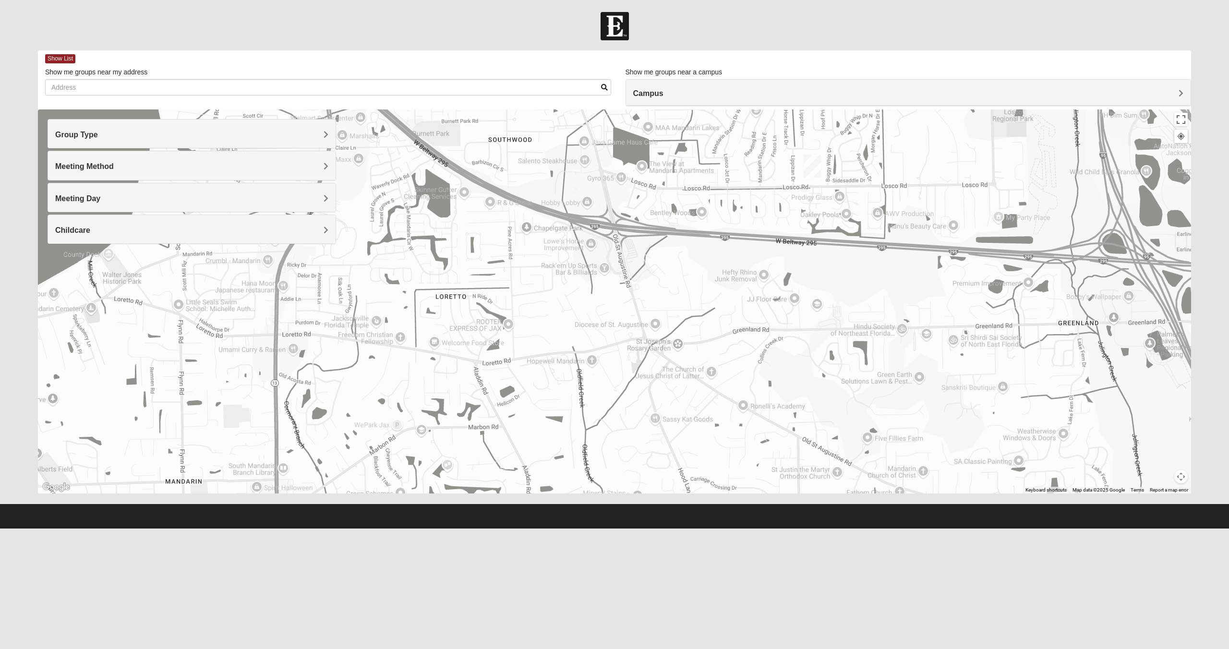
drag, startPoint x: 602, startPoint y: 409, endPoint x: 584, endPoint y: 234, distance: 176.1
click at [580, 260] on div at bounding box center [614, 301] width 1153 height 384
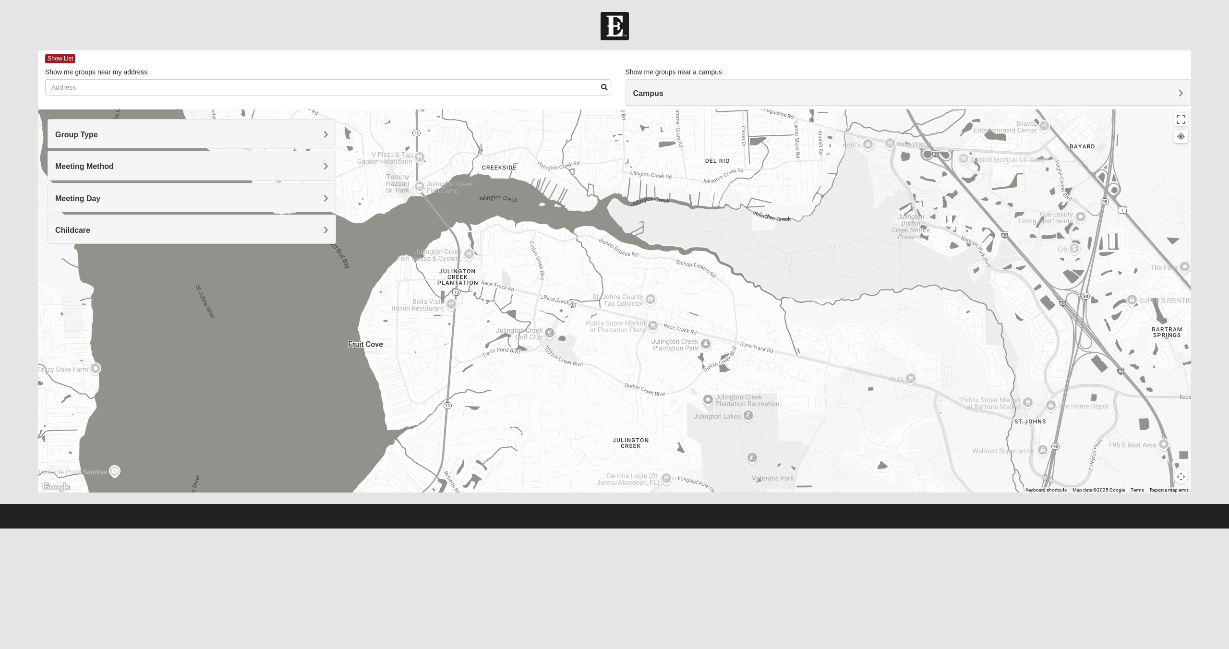
drag, startPoint x: 584, startPoint y: 408, endPoint x: 583, endPoint y: 224, distance: 184.3
click at [583, 224] on div at bounding box center [614, 301] width 1153 height 384
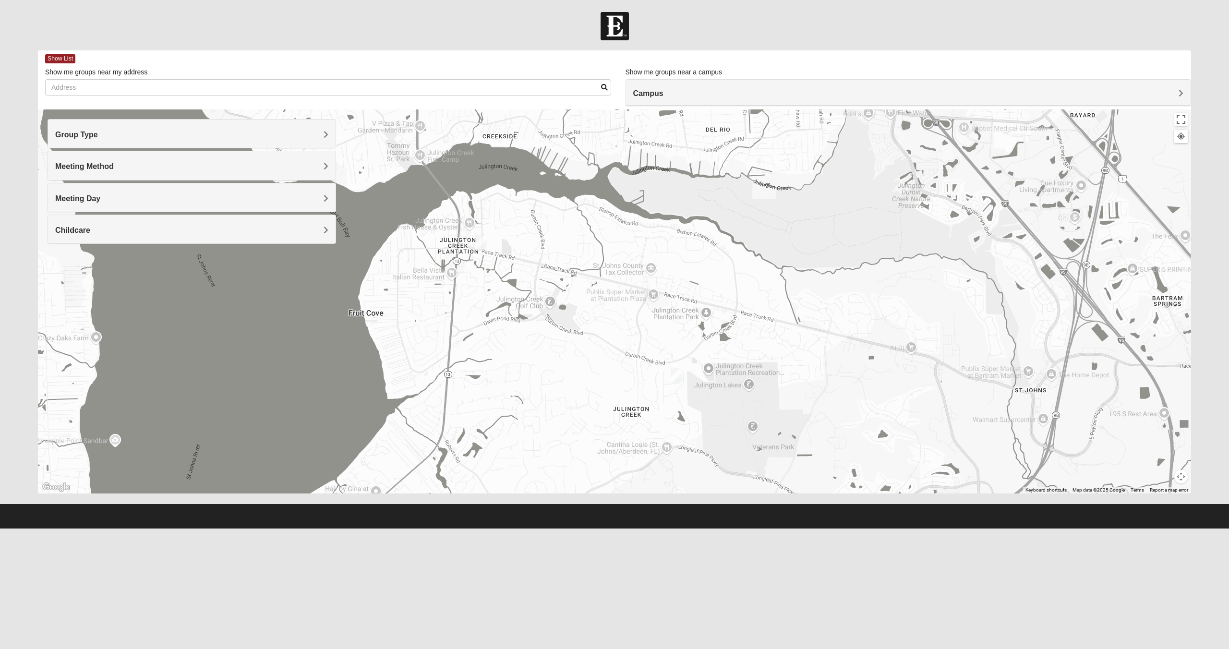
click at [677, 375] on img "Mens Mathai 32259" at bounding box center [676, 376] width 12 height 16
click at [611, 349] on span "Learn More" at bounding box center [620, 354] width 40 height 10
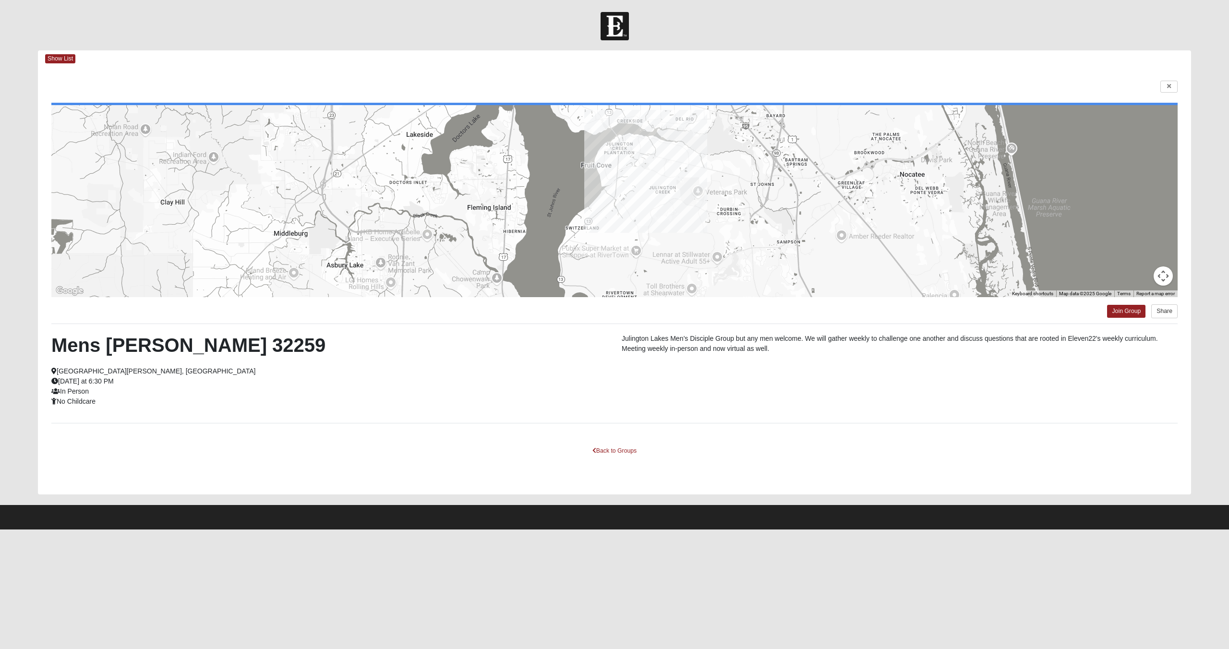
drag, startPoint x: 708, startPoint y: 277, endPoint x: 686, endPoint y: 190, distance: 90.1
click at [686, 190] on div at bounding box center [614, 201] width 1126 height 192
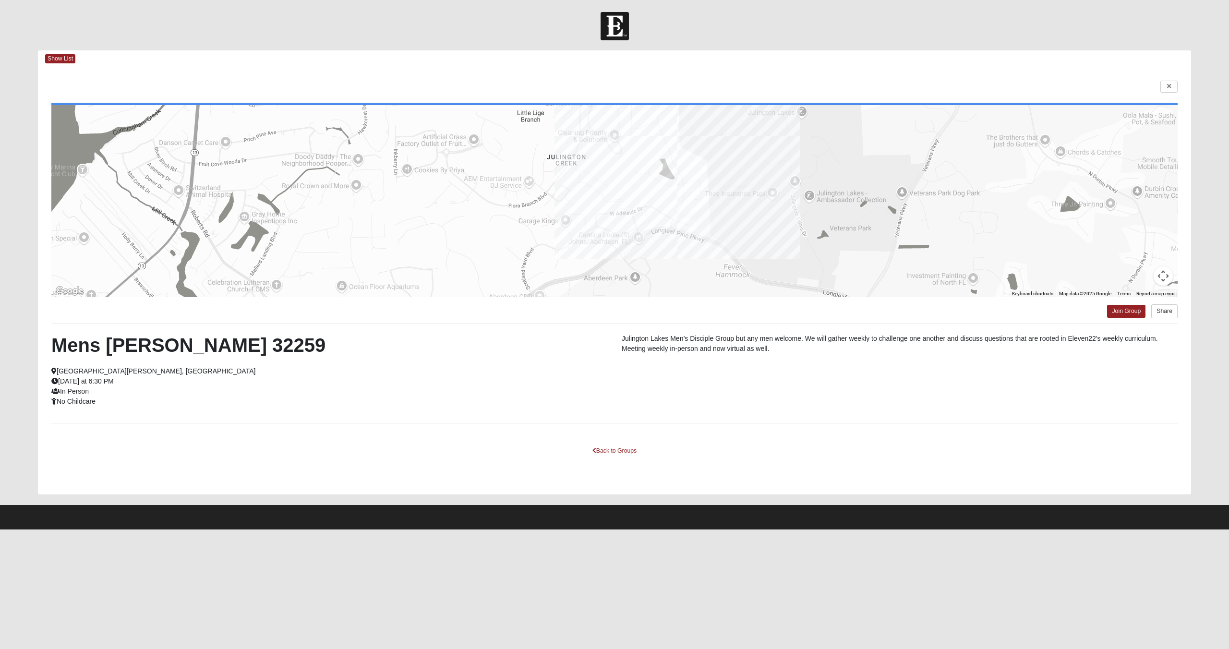
drag, startPoint x: 670, startPoint y: 153, endPoint x: 676, endPoint y: 279, distance: 126.3
click at [676, 279] on div at bounding box center [614, 201] width 1126 height 192
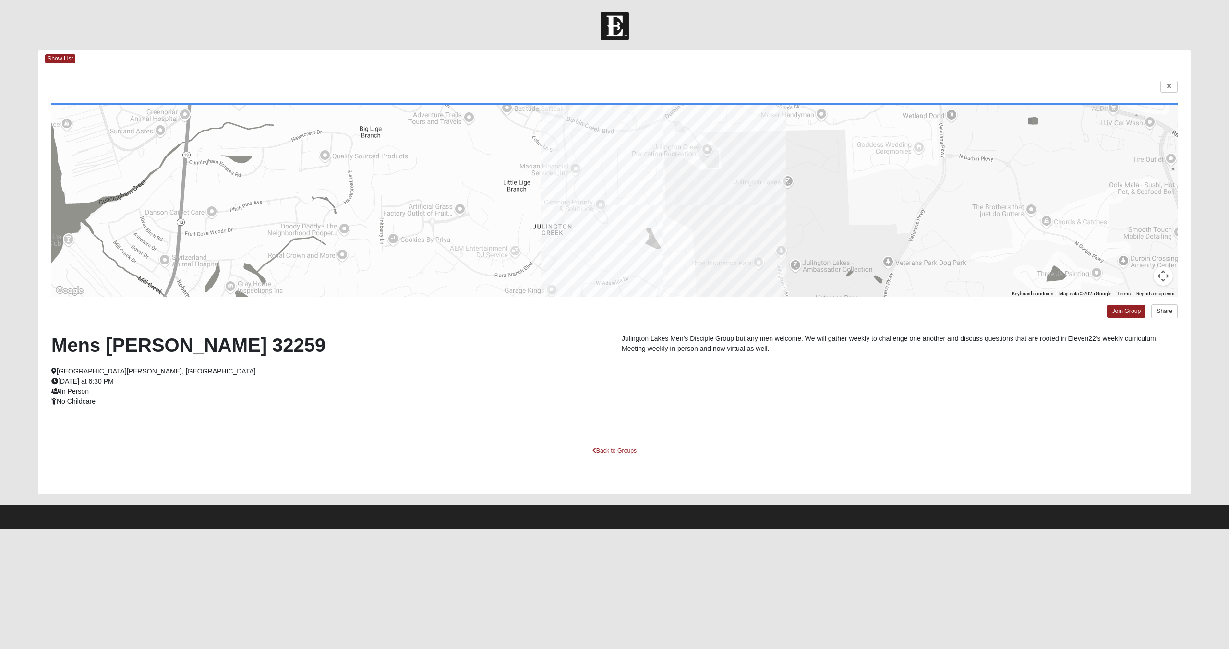
drag, startPoint x: 754, startPoint y: 219, endPoint x: 751, endPoint y: 262, distance: 42.9
click at [751, 262] on div at bounding box center [614, 201] width 1126 height 192
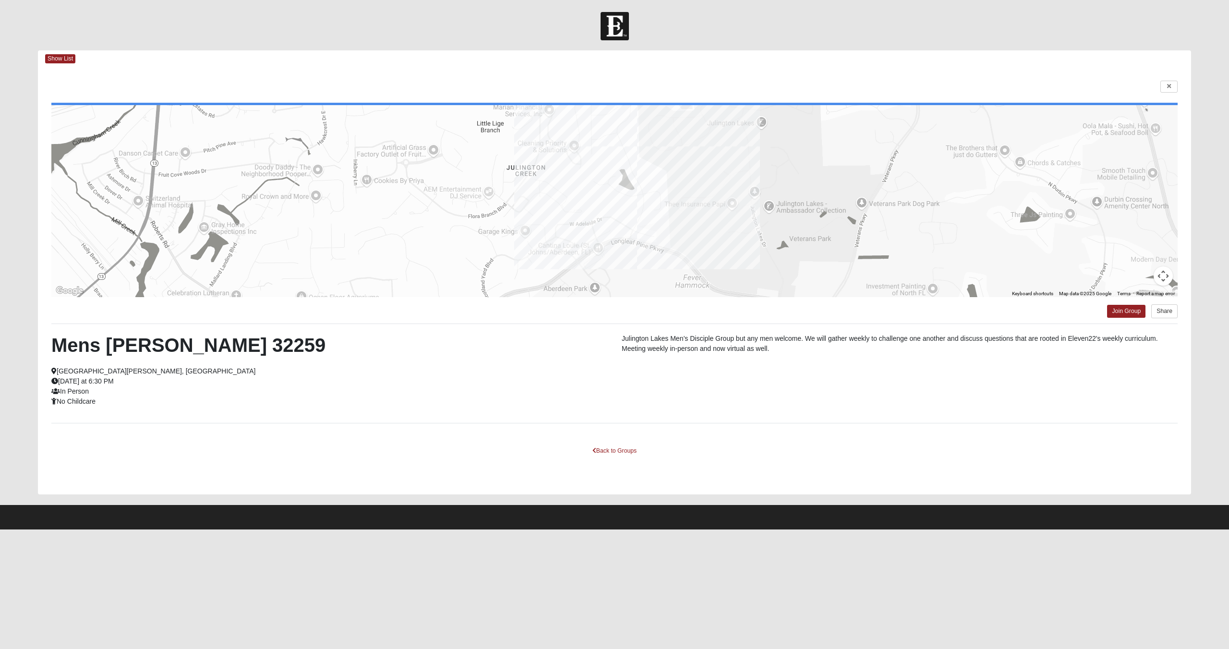
drag, startPoint x: 720, startPoint y: 244, endPoint x: 693, endPoint y: 181, distance: 68.8
click at [693, 181] on div at bounding box center [614, 201] width 1126 height 192
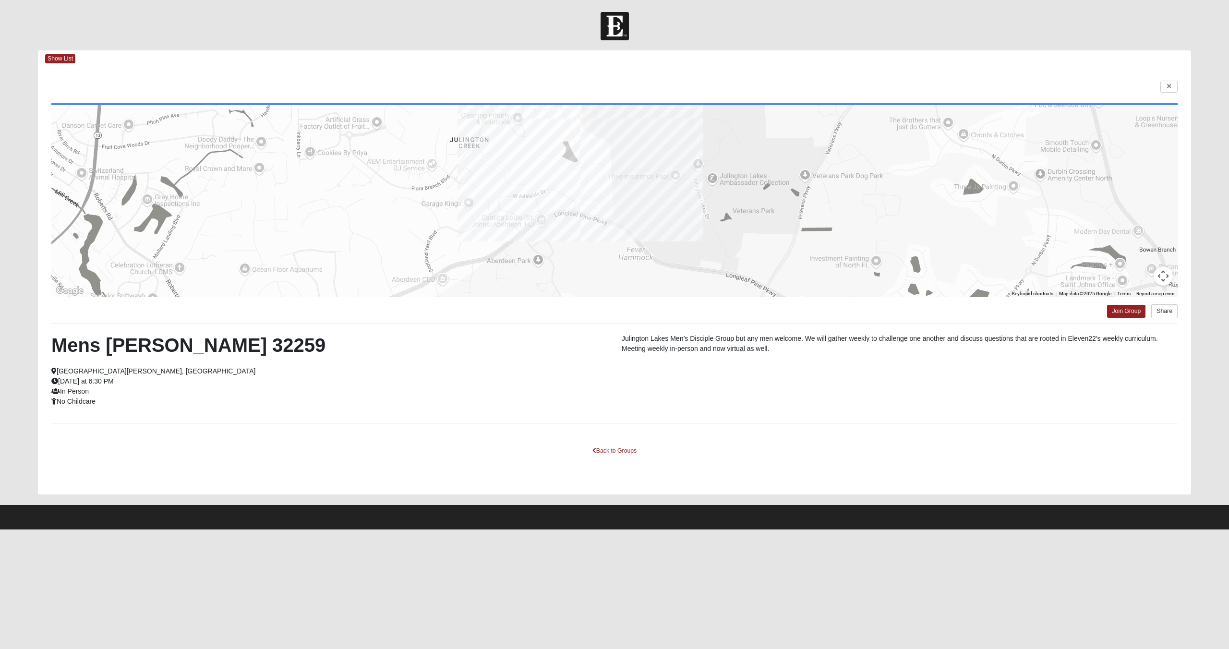
drag, startPoint x: 717, startPoint y: 248, endPoint x: 659, endPoint y: 217, distance: 65.9
click at [659, 217] on div at bounding box center [614, 201] width 1126 height 192
